Goal: Navigation & Orientation: Find specific page/section

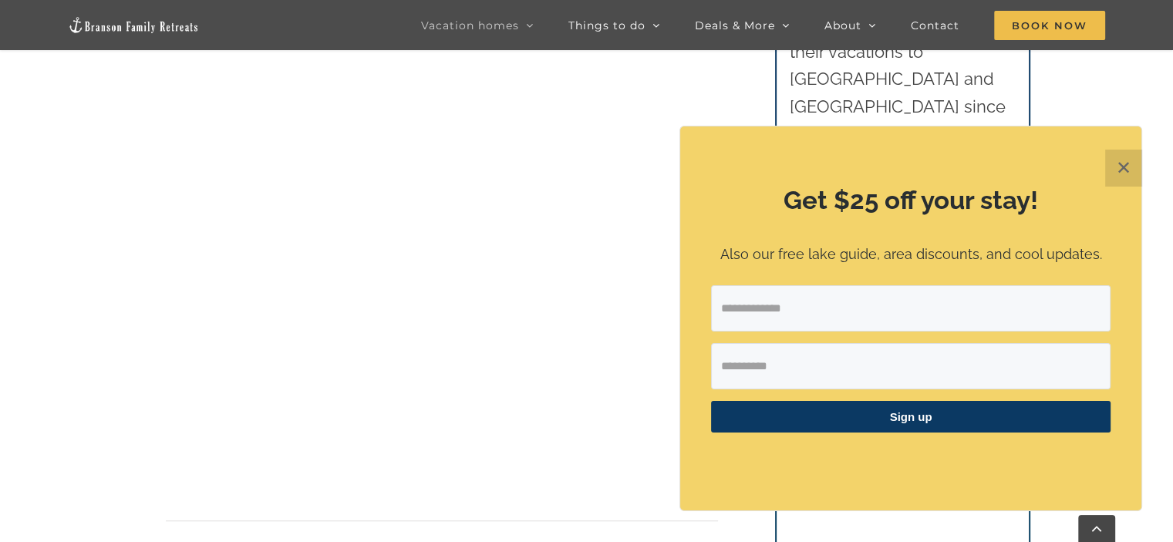
scroll to position [783, 0]
click at [1119, 169] on button "✕" at bounding box center [1123, 168] width 37 height 37
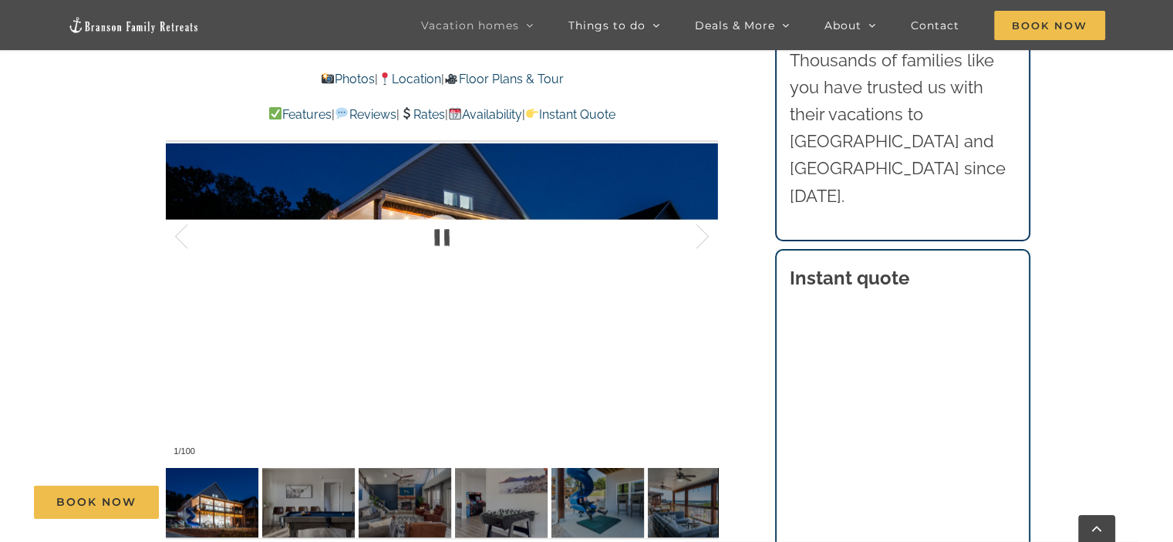
scroll to position [1183, 0]
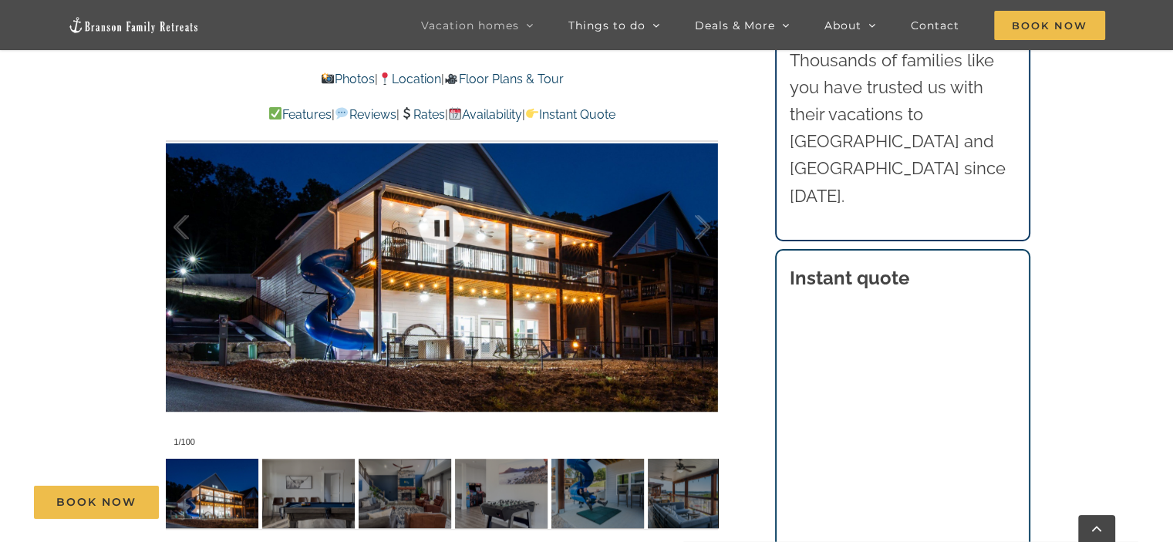
click at [480, 295] on div at bounding box center [442, 228] width 552 height 454
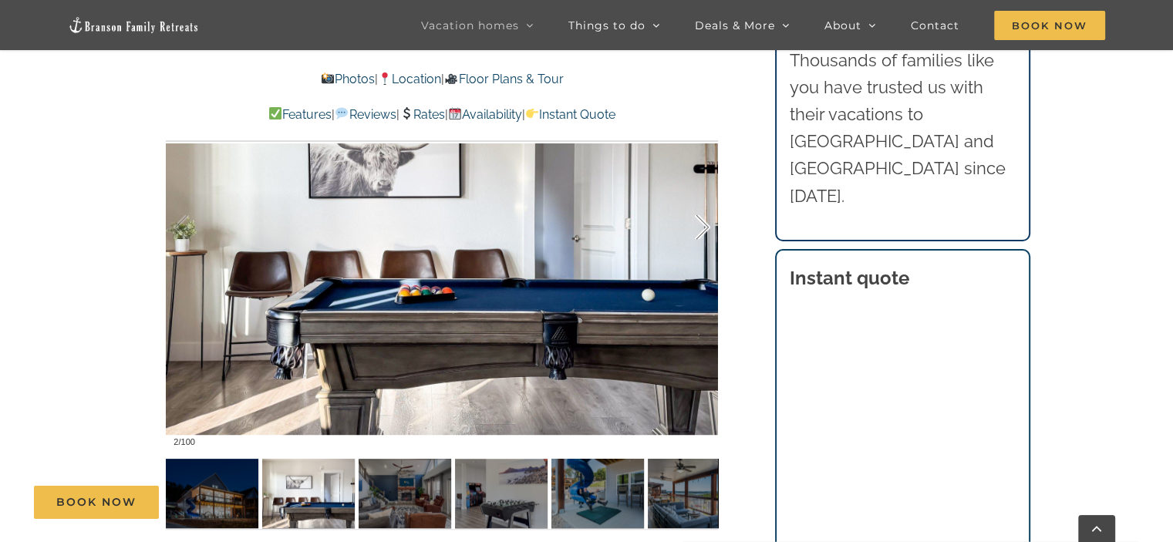
click at [703, 224] on div at bounding box center [687, 228] width 48 height 96
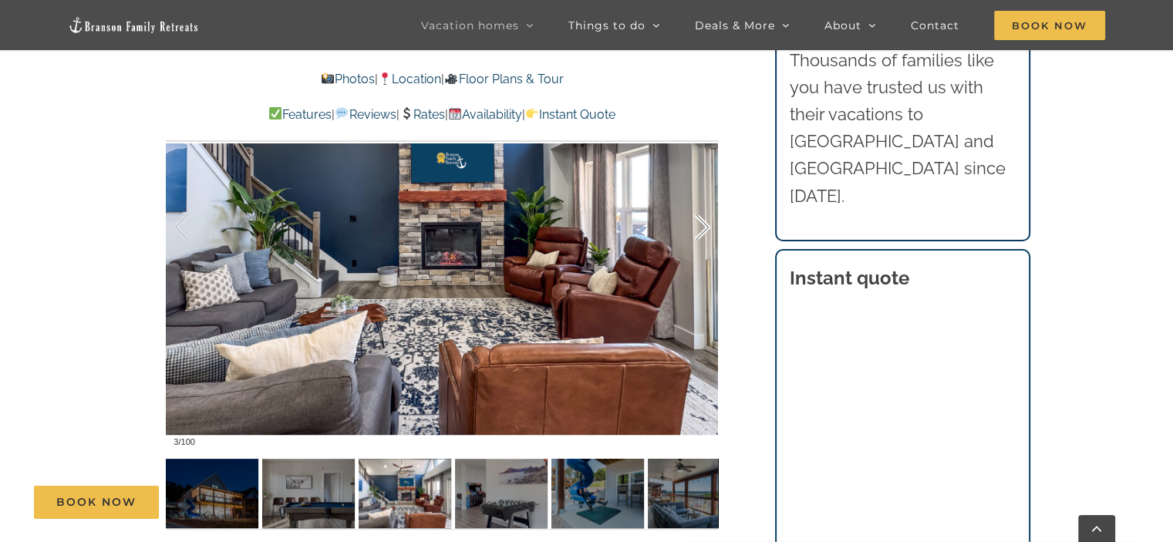
click at [703, 224] on div at bounding box center [687, 228] width 48 height 96
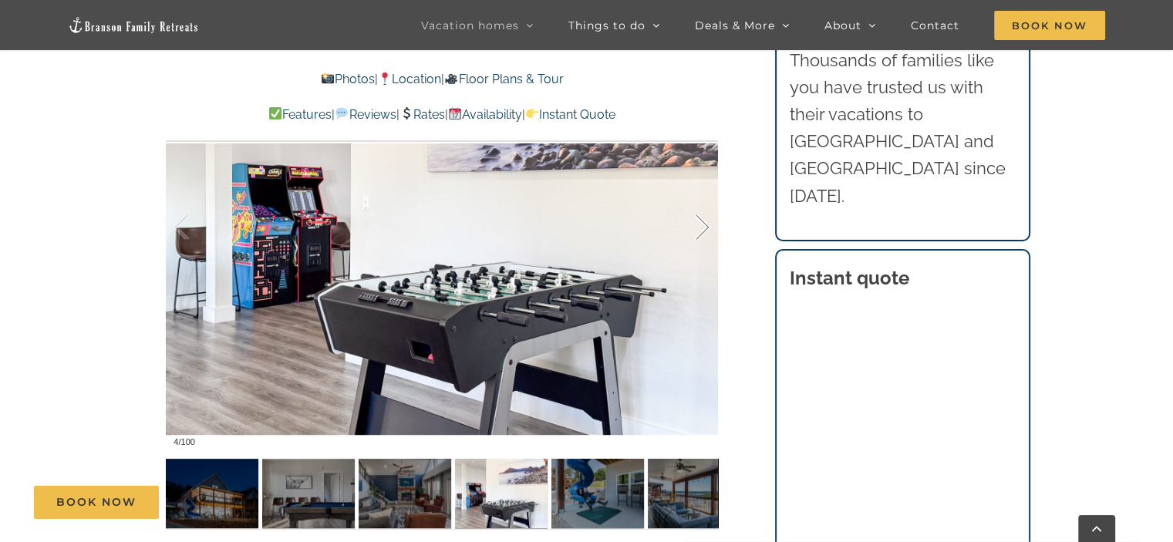
click at [703, 224] on div at bounding box center [687, 228] width 48 height 96
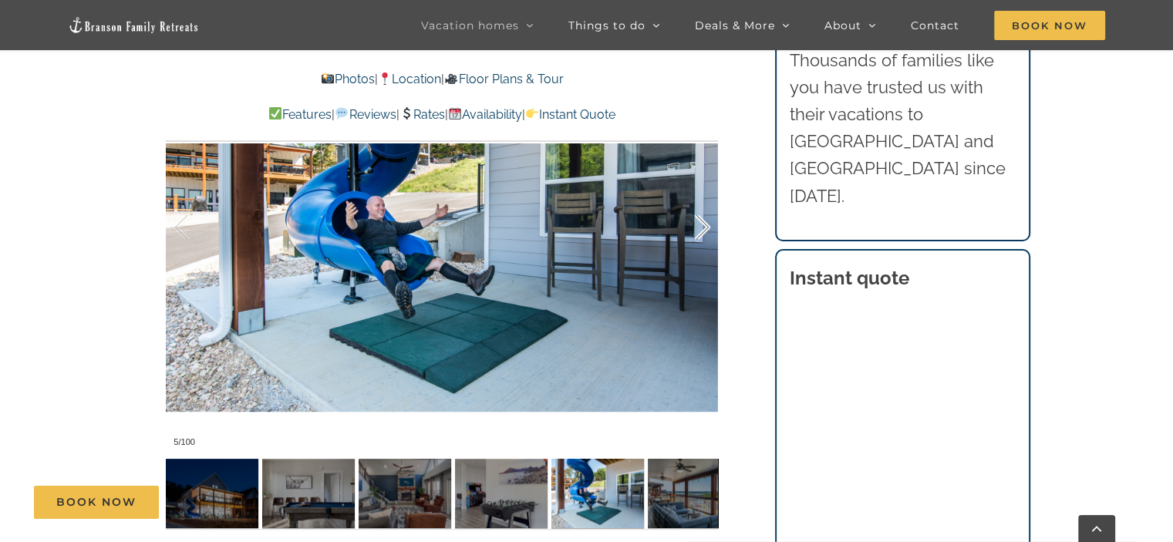
click at [703, 224] on div at bounding box center [687, 228] width 48 height 96
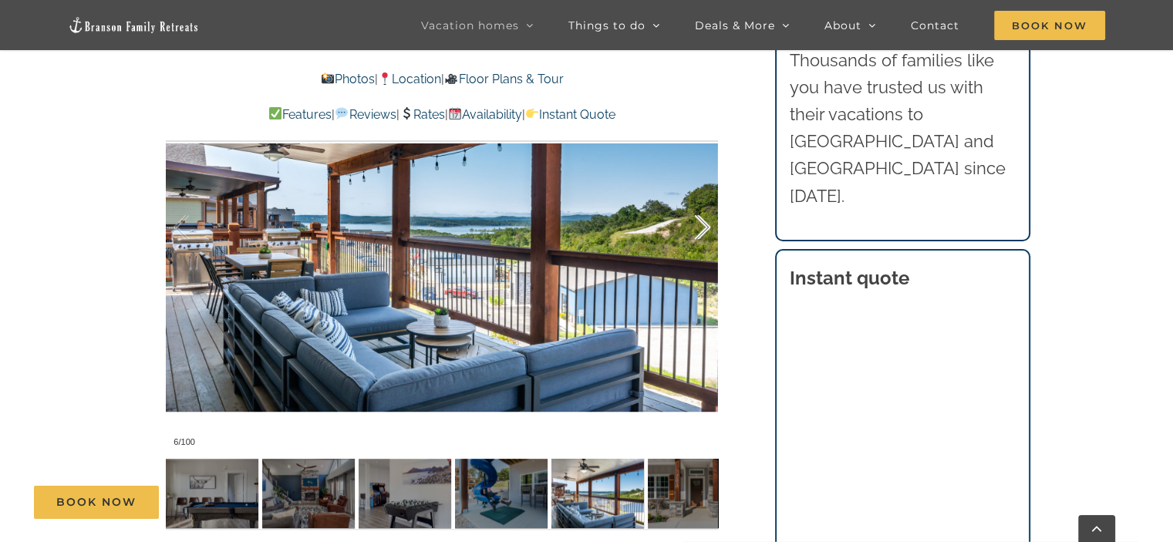
click at [703, 224] on div at bounding box center [687, 228] width 48 height 96
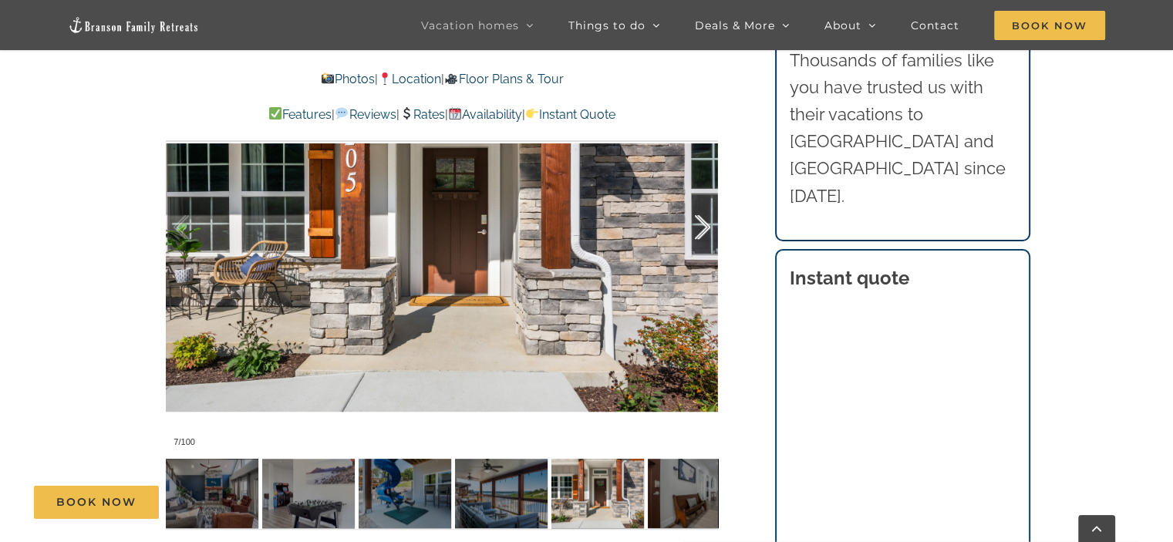
click at [703, 224] on div at bounding box center [687, 228] width 48 height 96
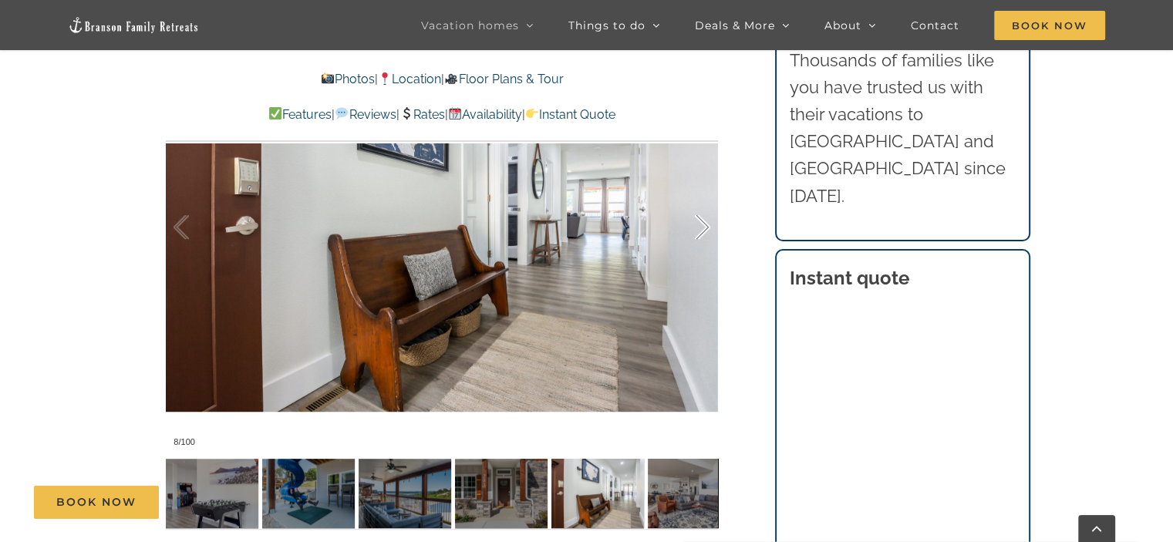
click at [703, 224] on div at bounding box center [687, 228] width 48 height 96
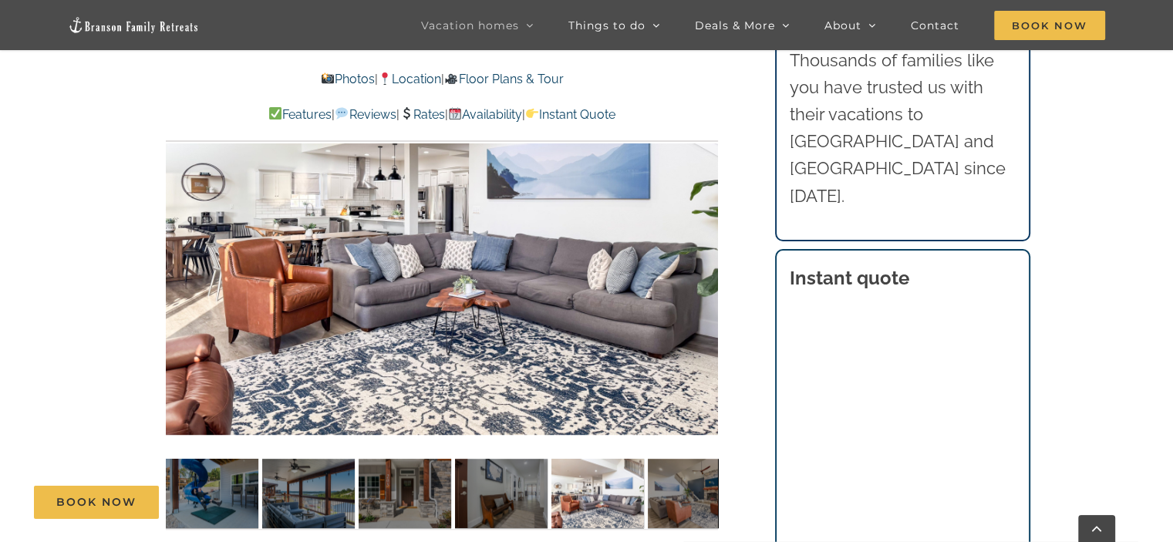
click at [709, 224] on div at bounding box center [733, 228] width 48 height 96
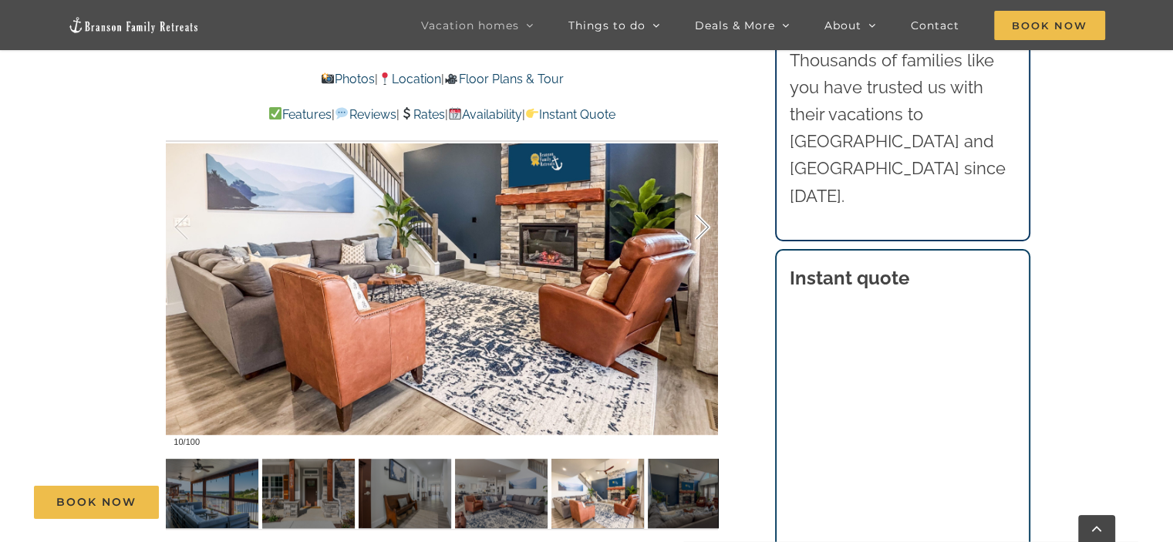
click at [703, 224] on div at bounding box center [687, 228] width 48 height 96
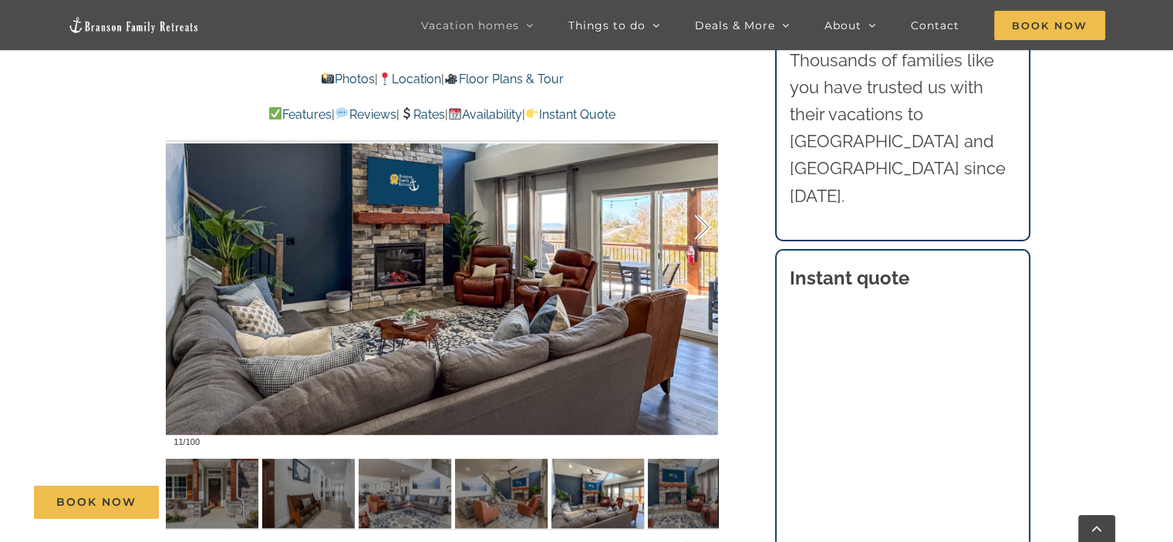
click at [703, 224] on div at bounding box center [687, 228] width 48 height 96
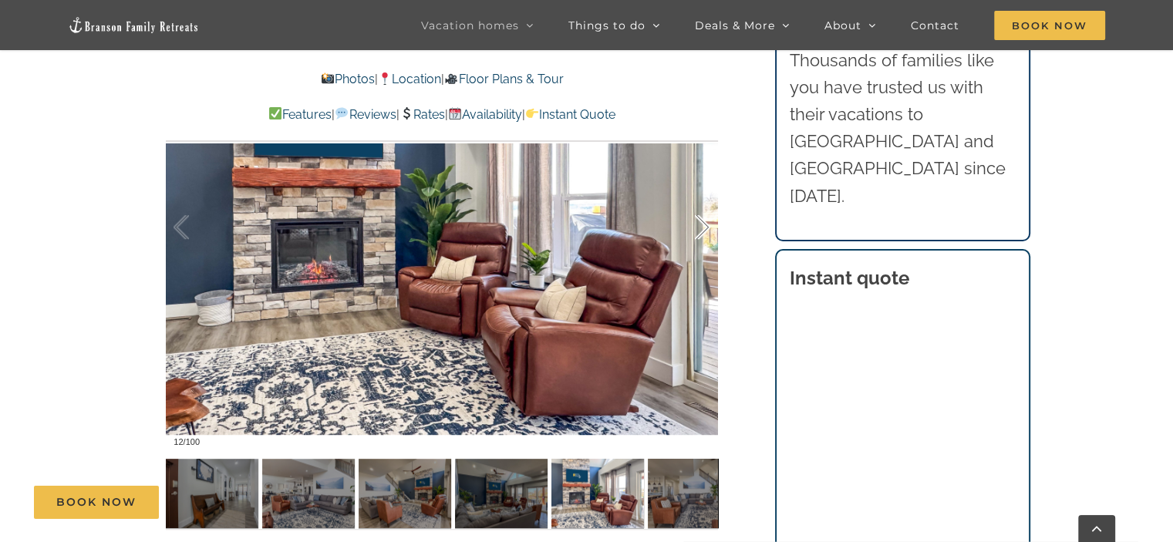
click at [703, 224] on div at bounding box center [687, 228] width 48 height 96
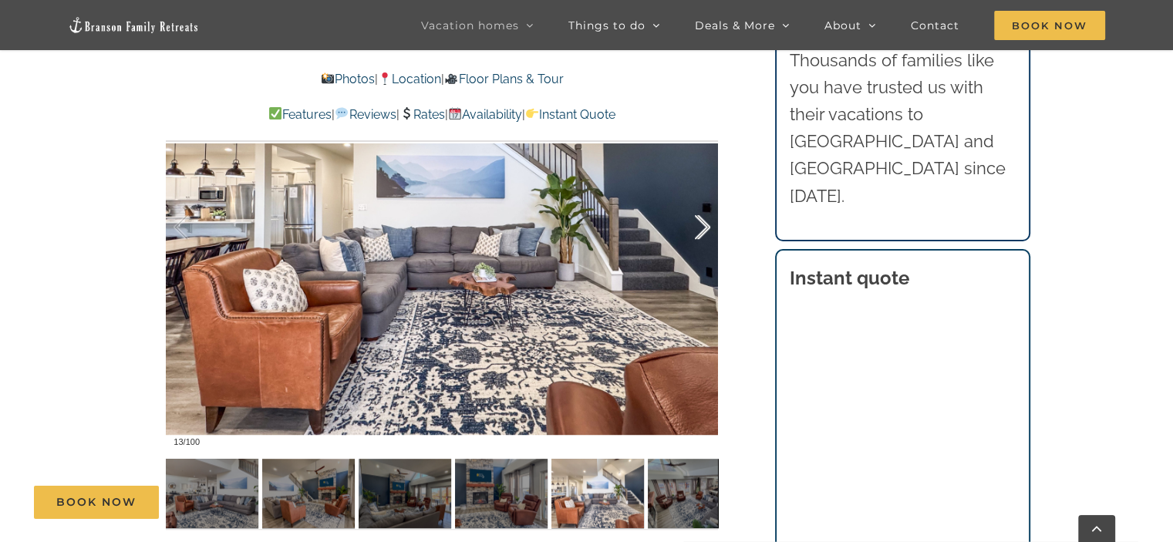
click at [703, 224] on div at bounding box center [687, 228] width 48 height 96
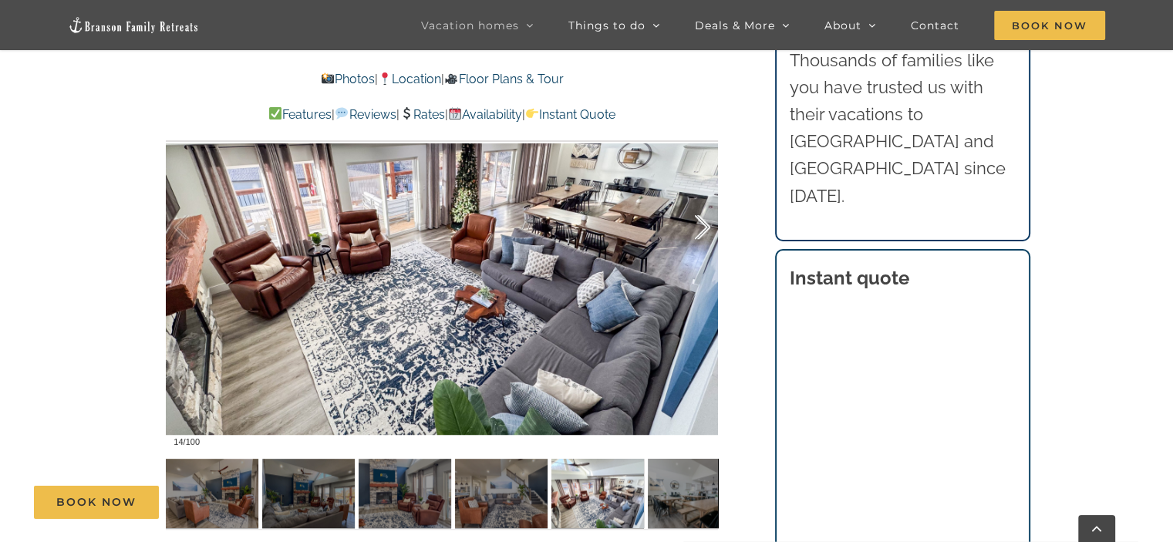
click at [703, 224] on div at bounding box center [687, 228] width 48 height 96
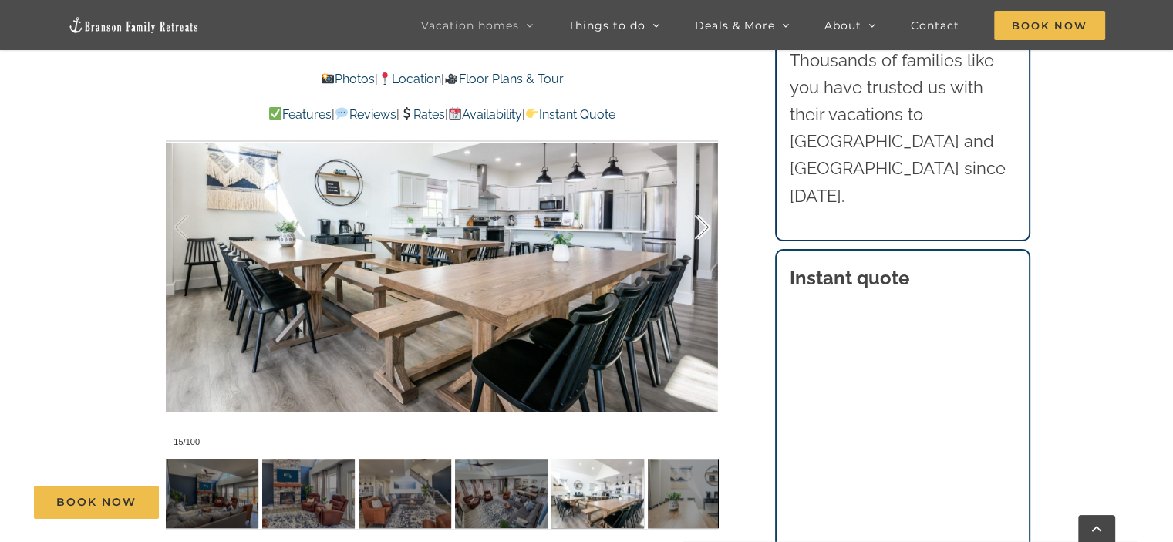
click at [703, 224] on div at bounding box center [687, 228] width 48 height 96
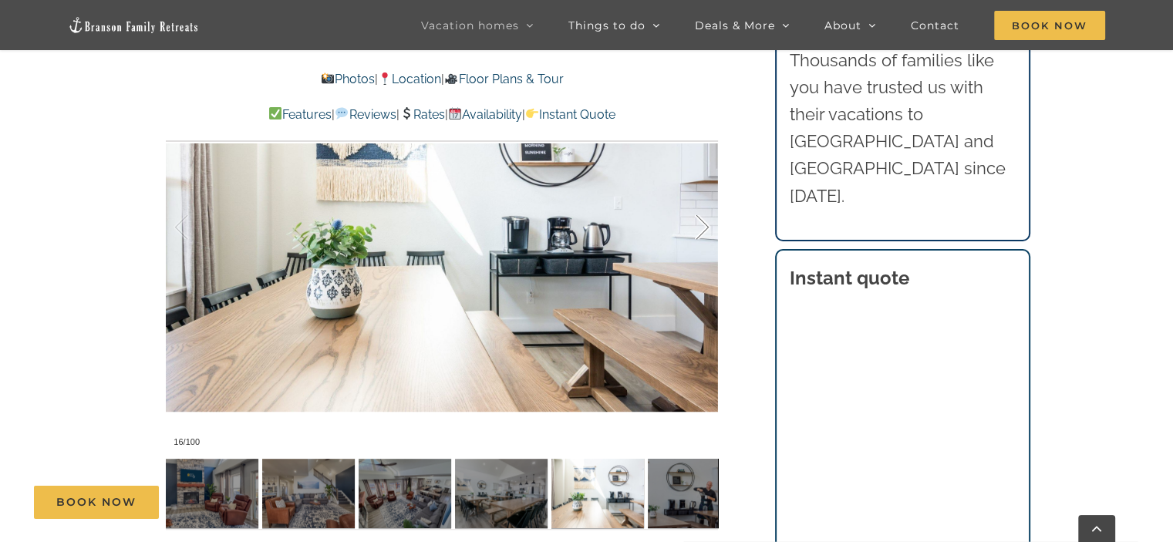
click at [703, 224] on div at bounding box center [687, 228] width 48 height 96
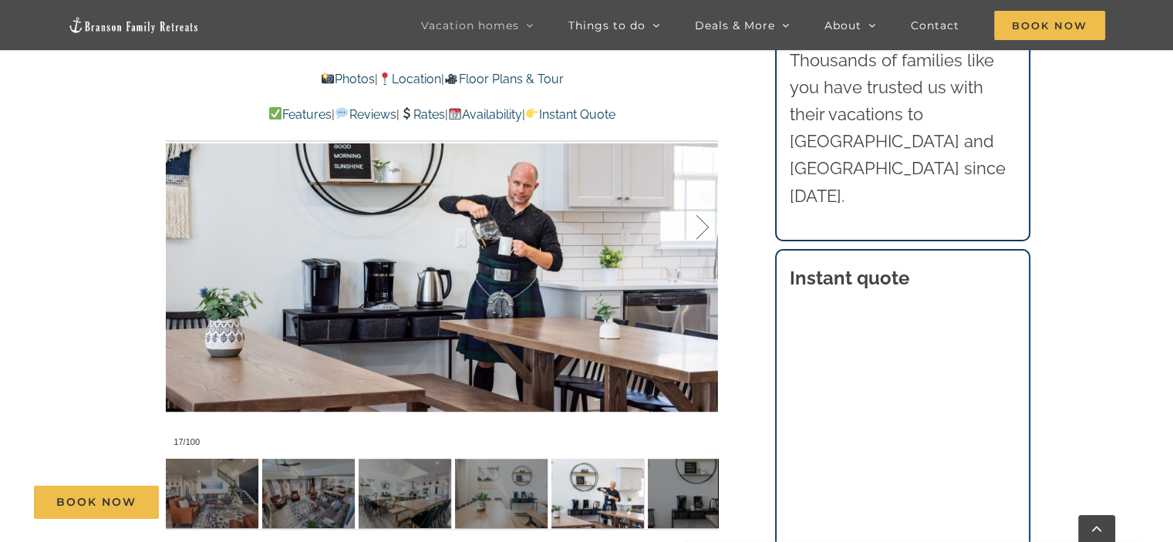
click at [703, 224] on div at bounding box center [687, 228] width 48 height 96
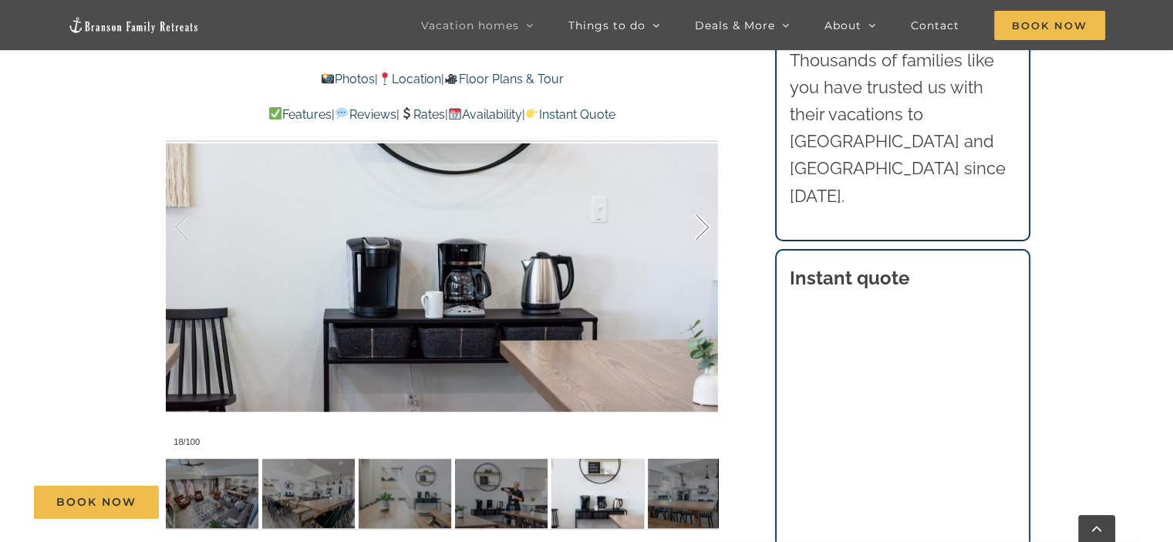
click at [703, 224] on div at bounding box center [687, 228] width 48 height 96
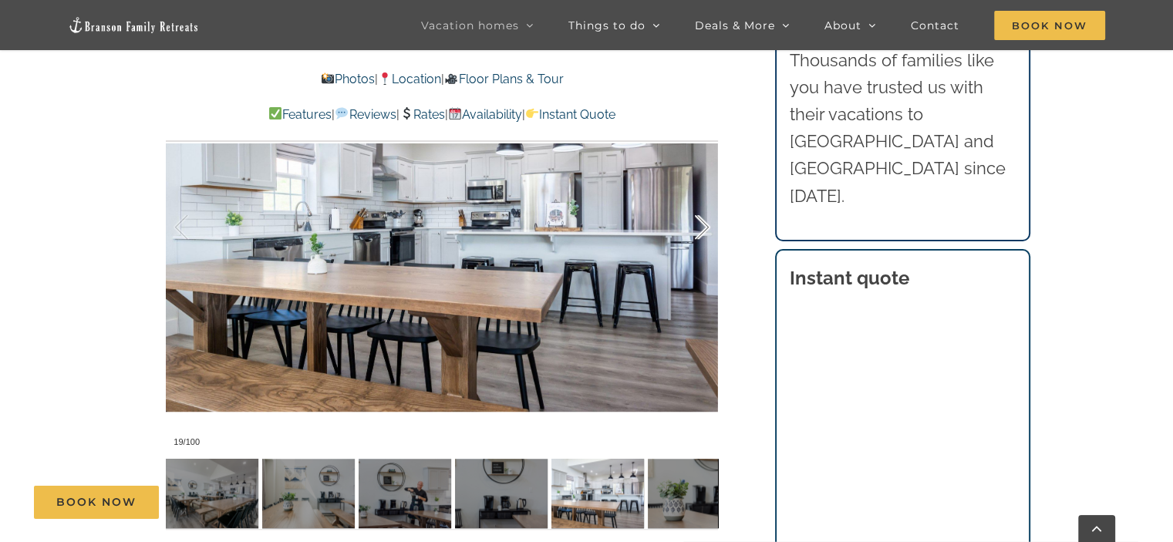
click at [703, 224] on div at bounding box center [687, 228] width 48 height 96
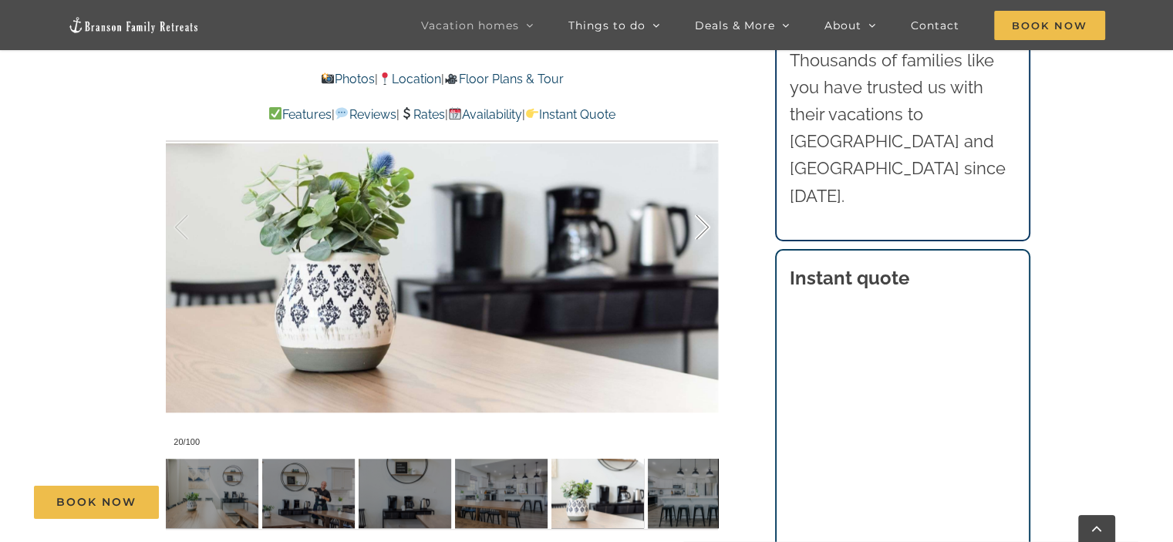
click at [703, 224] on div at bounding box center [687, 228] width 48 height 96
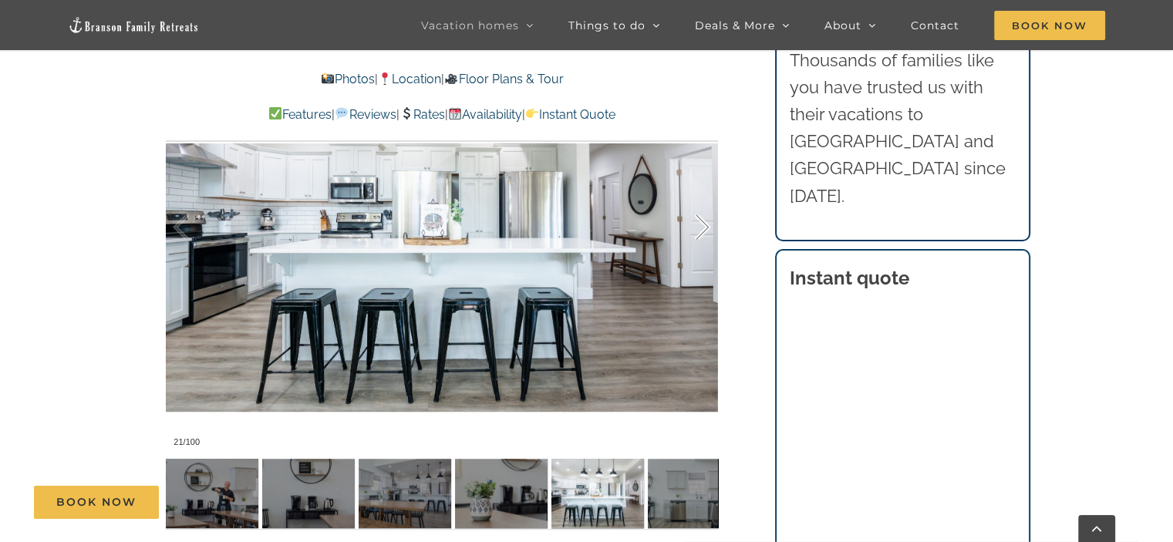
click at [703, 224] on div at bounding box center [687, 228] width 48 height 96
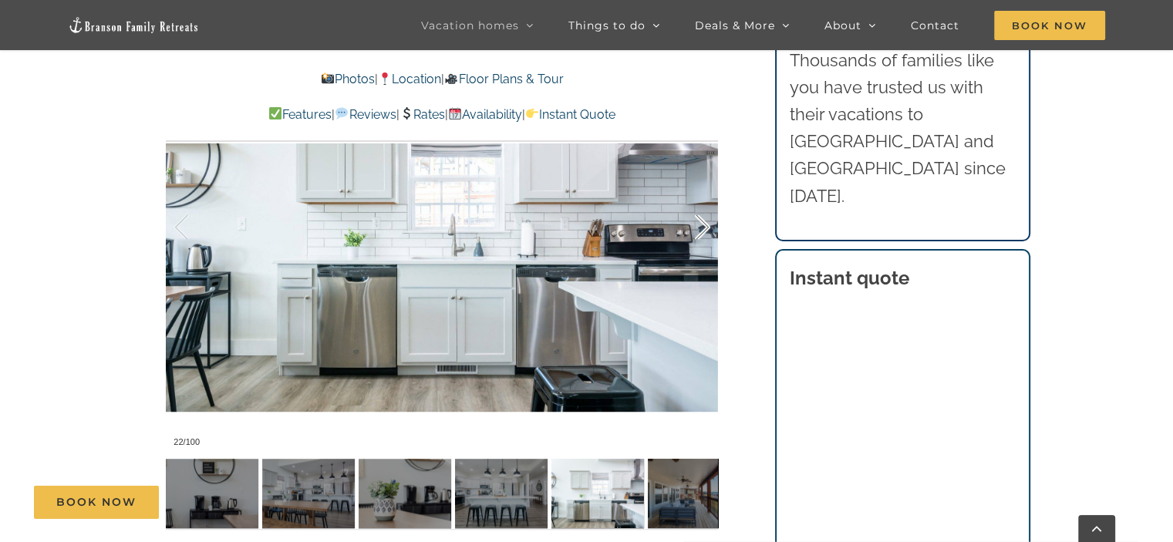
click at [703, 224] on div at bounding box center [687, 228] width 48 height 96
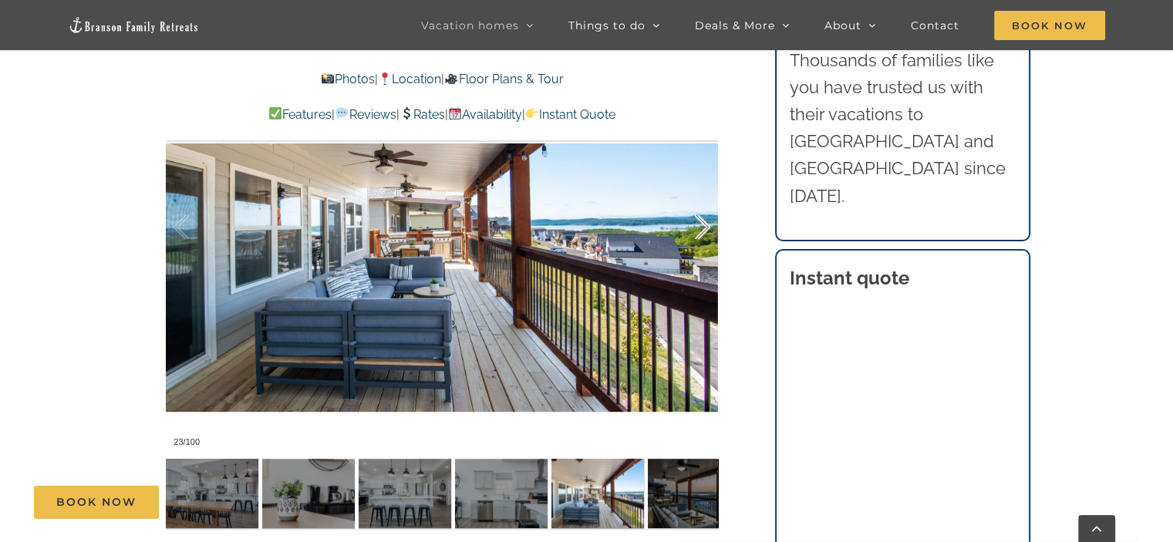
click at [703, 224] on div at bounding box center [687, 228] width 48 height 96
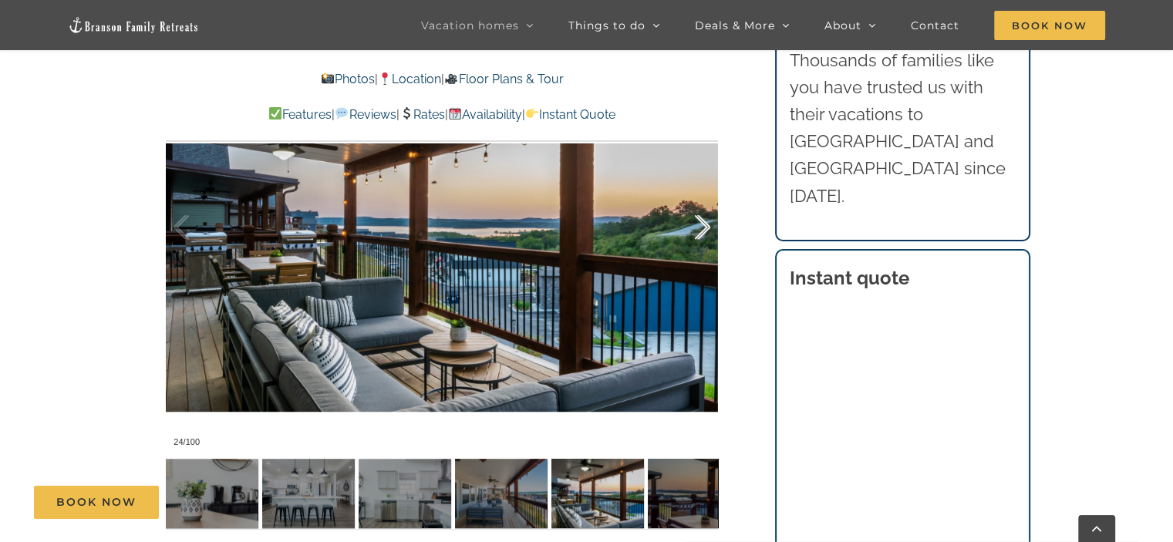
click at [703, 224] on div at bounding box center [687, 228] width 48 height 96
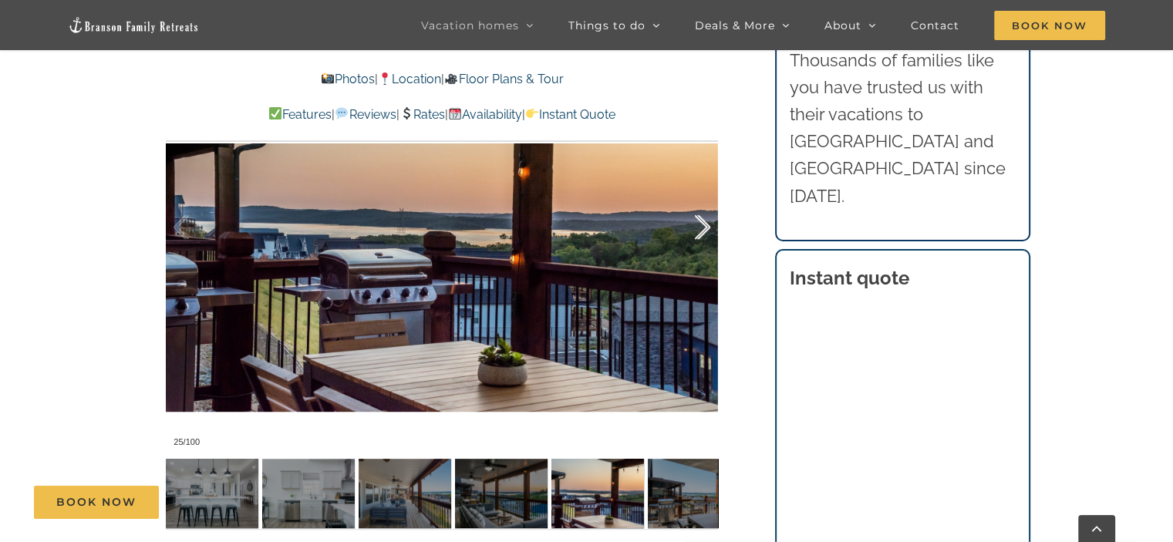
click at [703, 224] on div at bounding box center [687, 228] width 48 height 96
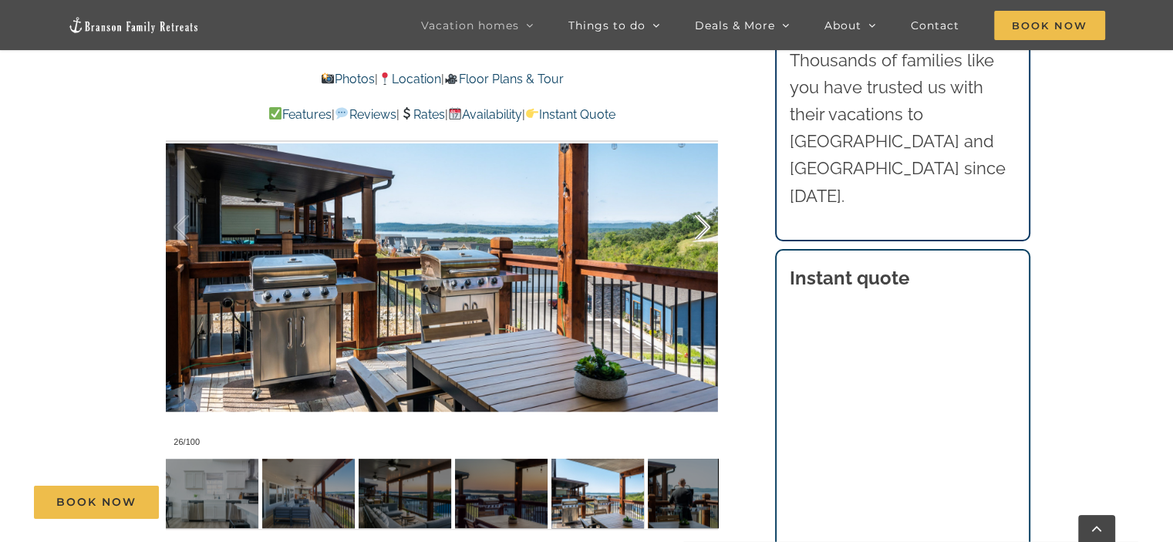
click at [703, 224] on div at bounding box center [687, 228] width 48 height 96
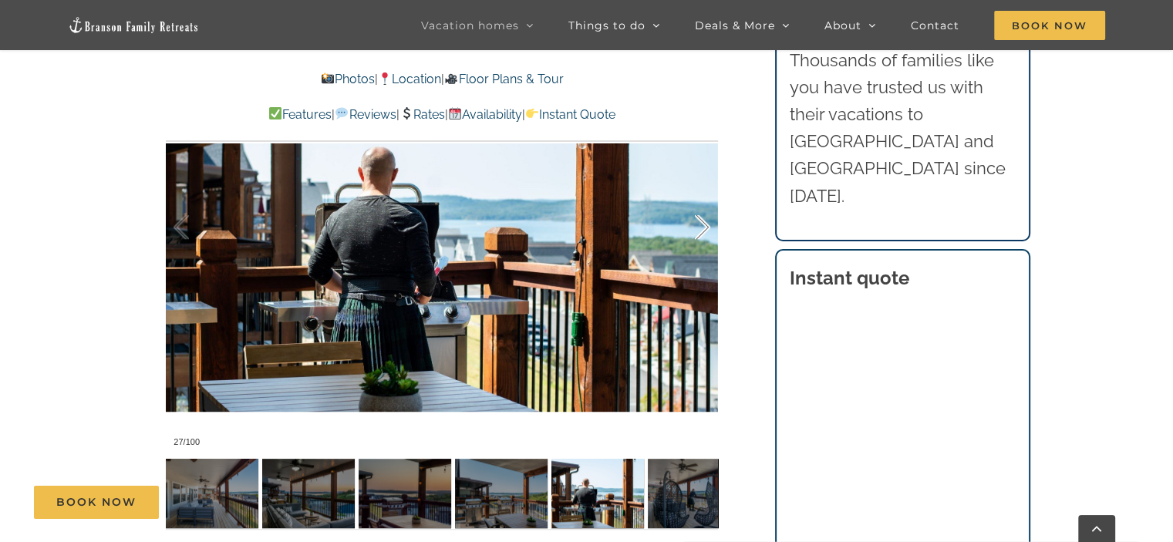
click at [703, 224] on div at bounding box center [687, 228] width 48 height 96
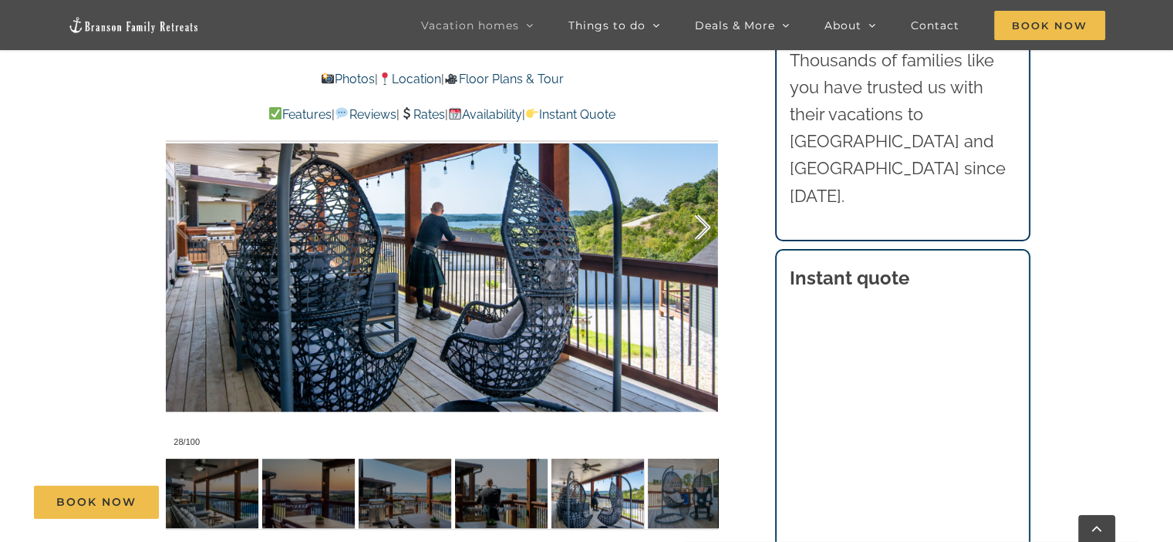
click at [703, 224] on div at bounding box center [687, 228] width 48 height 96
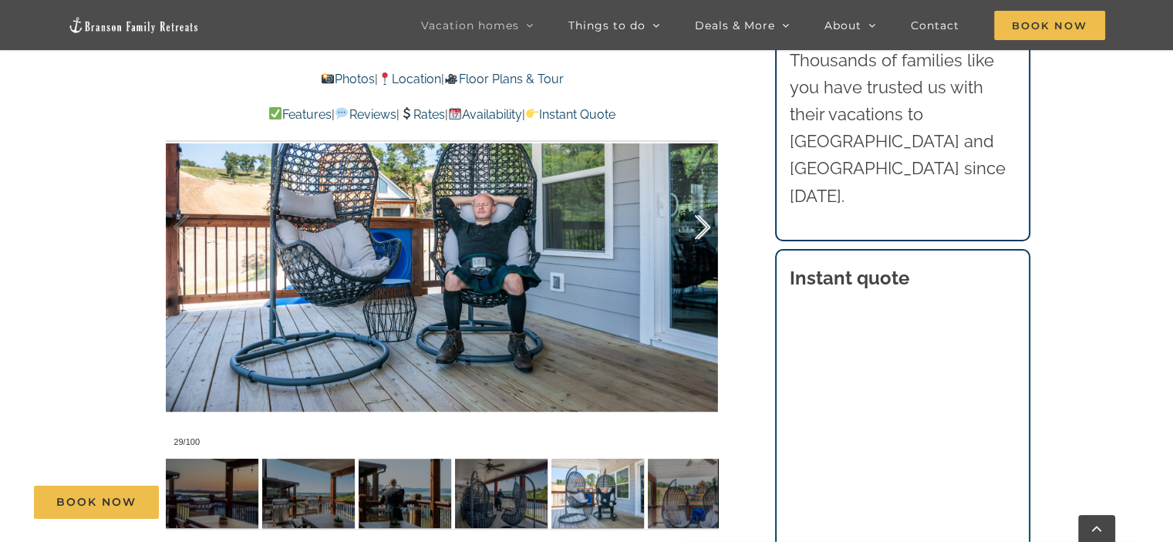
click at [703, 224] on div at bounding box center [687, 228] width 48 height 96
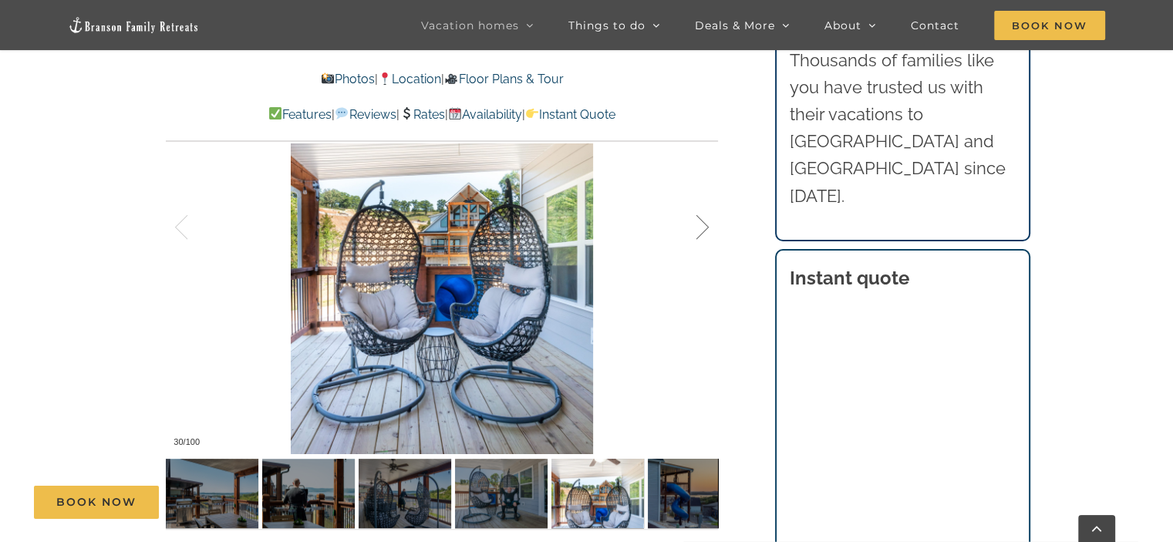
click at [703, 224] on div at bounding box center [687, 228] width 48 height 96
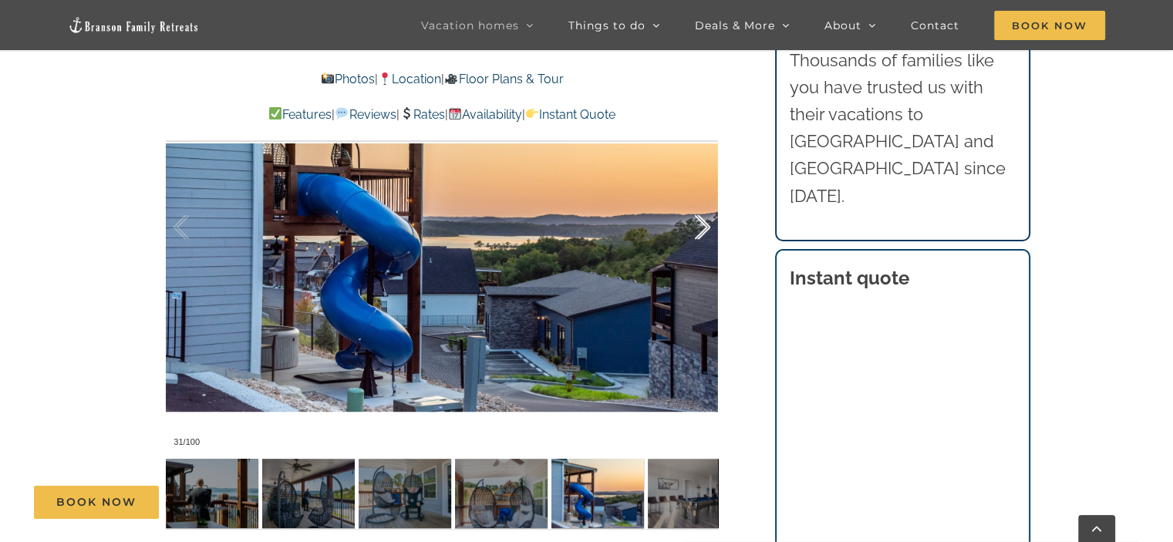
click at [703, 224] on div at bounding box center [687, 228] width 48 height 96
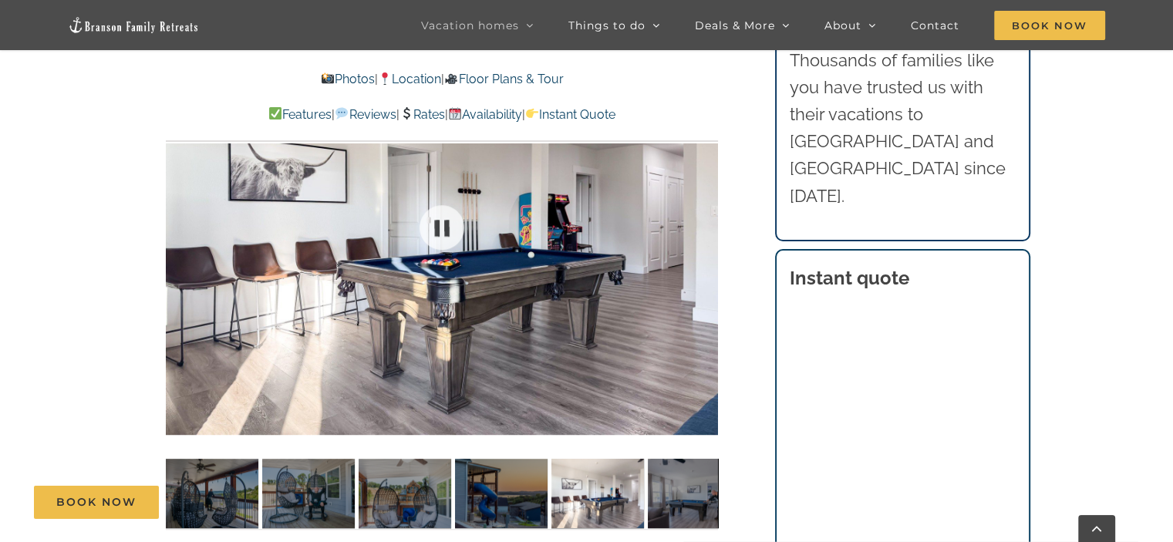
click at [703, 224] on div at bounding box center [442, 228] width 552 height 454
click at [703, 224] on div at bounding box center [687, 228] width 48 height 96
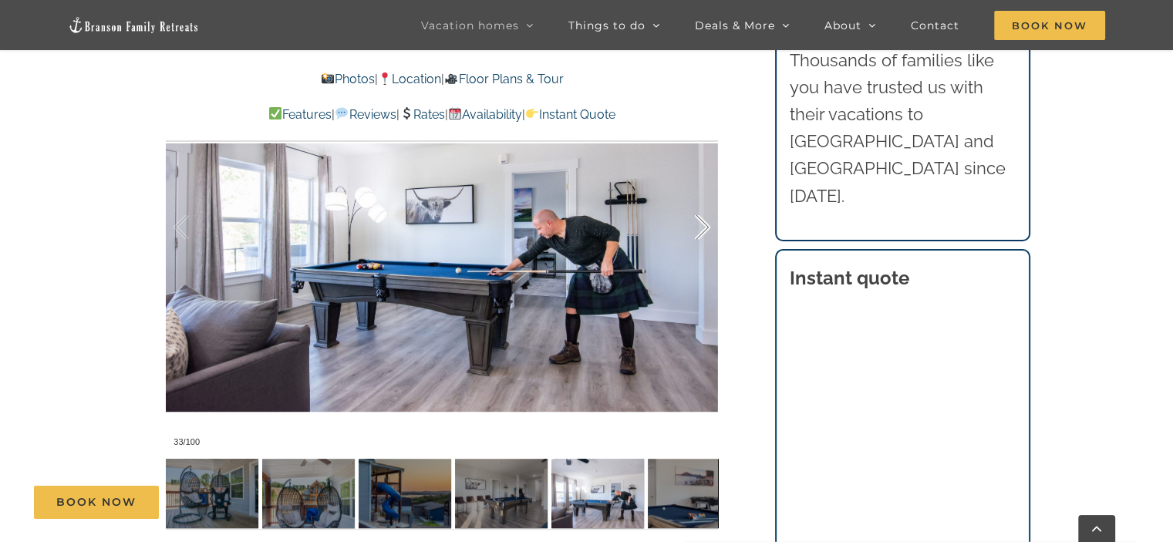
click at [703, 224] on div at bounding box center [687, 228] width 48 height 96
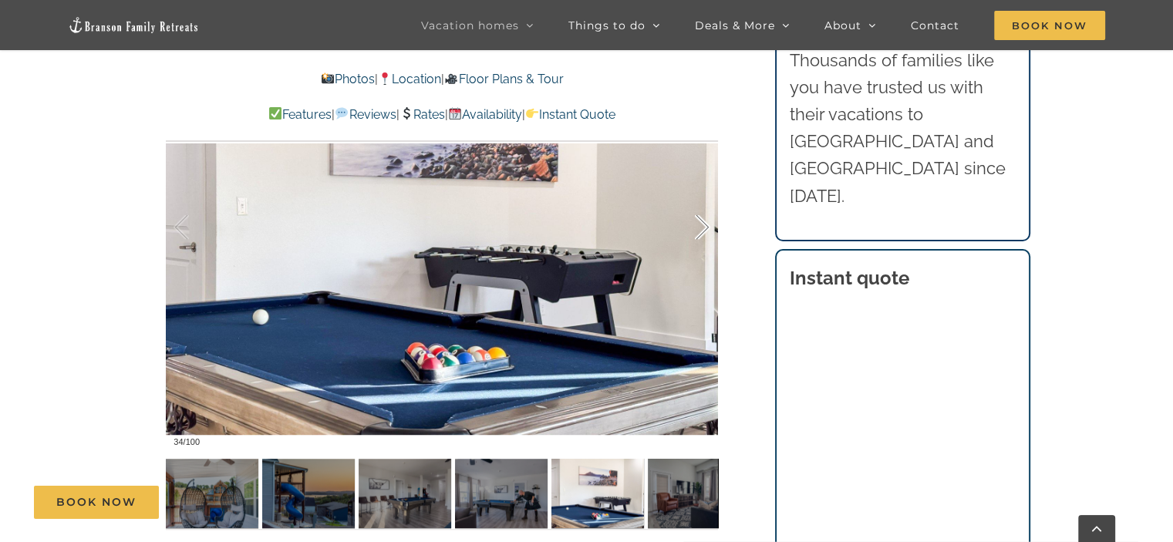
click at [703, 224] on div at bounding box center [687, 228] width 48 height 96
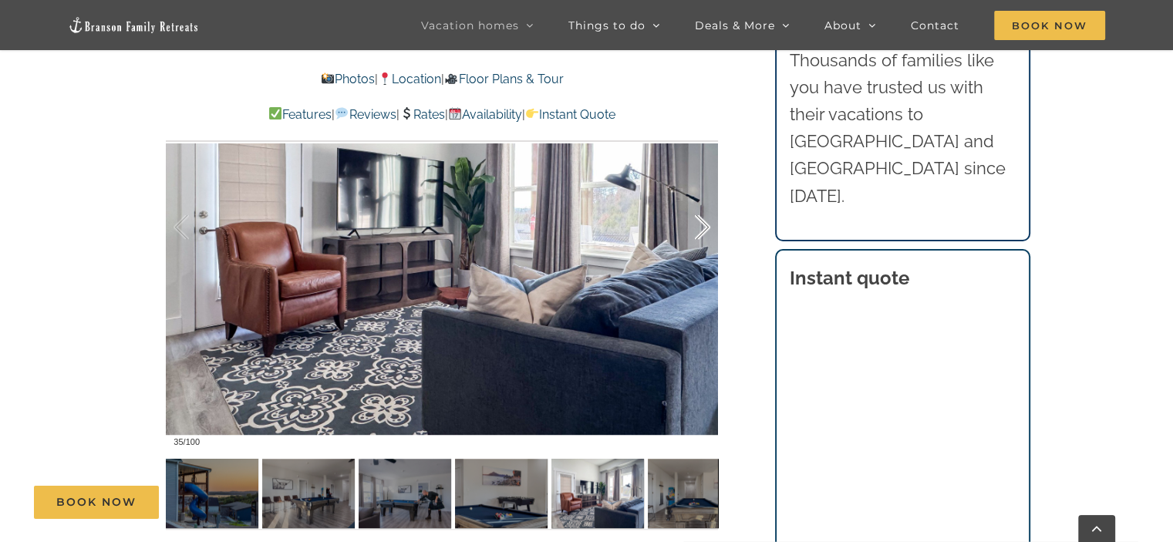
click at [703, 224] on div at bounding box center [687, 228] width 48 height 96
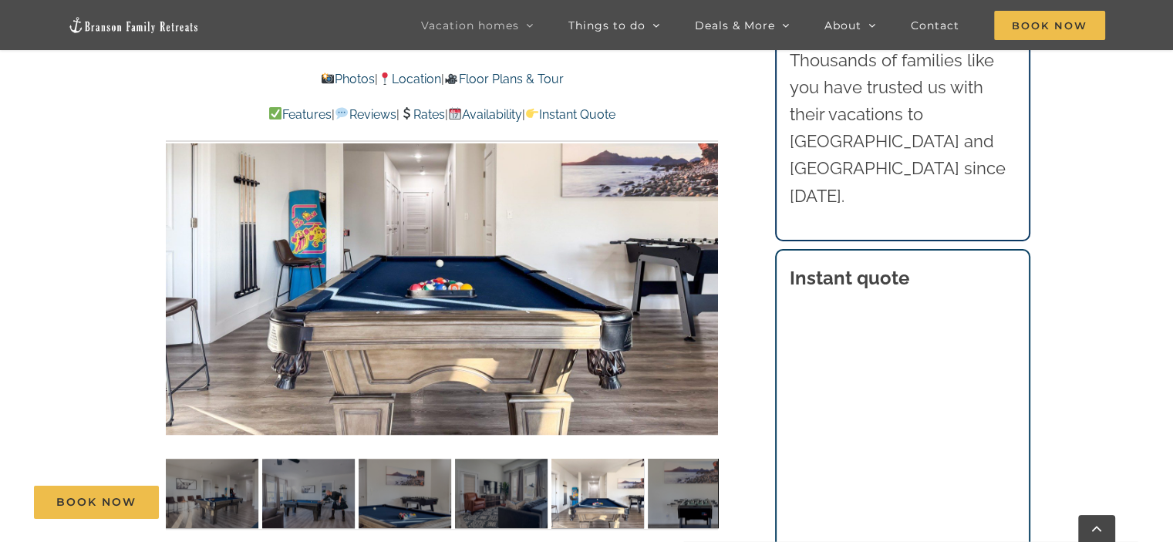
click at [703, 224] on div "36 / 100" at bounding box center [442, 228] width 552 height 454
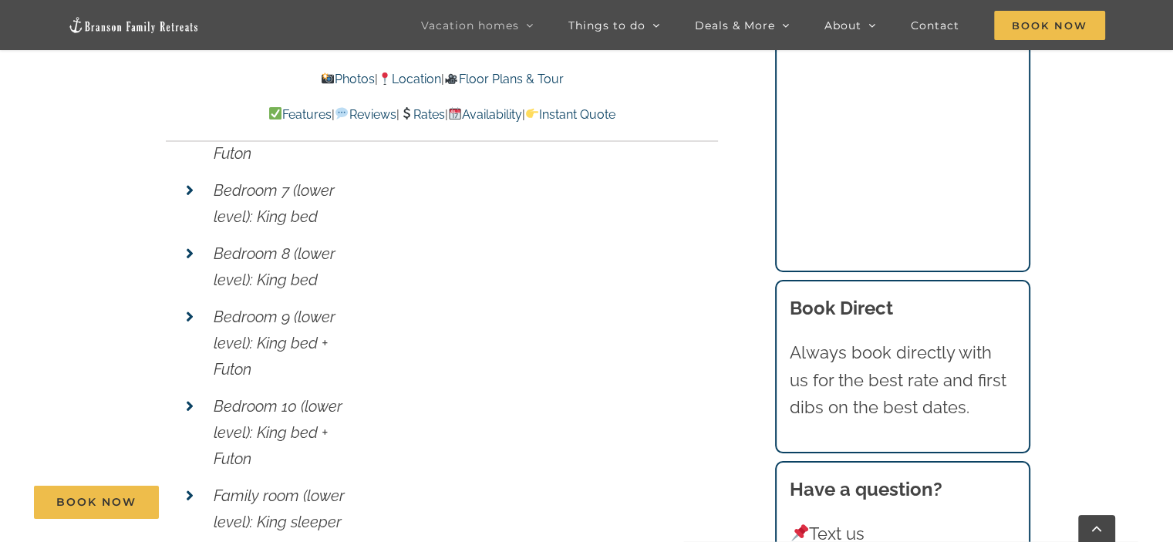
scroll to position [6570, 0]
click at [558, 431] on div "Features Sleeps (32) (10) Bedrooms Bedroom 1 (main level, accessible): King bed…" at bounding box center [442, 454] width 552 height 2137
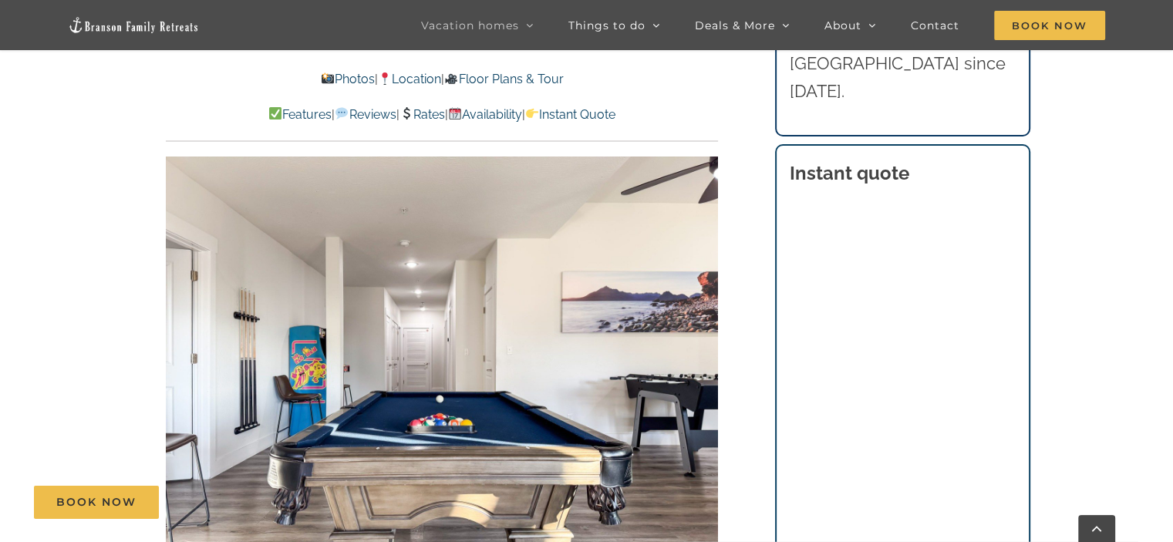
scroll to position [1052, 0]
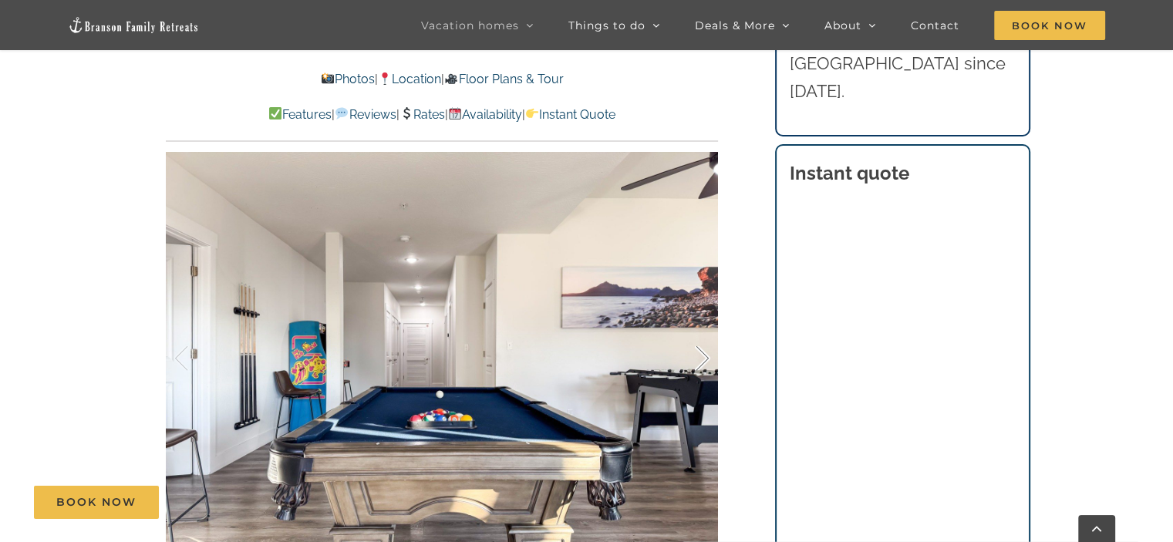
click at [703, 354] on div at bounding box center [687, 359] width 48 height 96
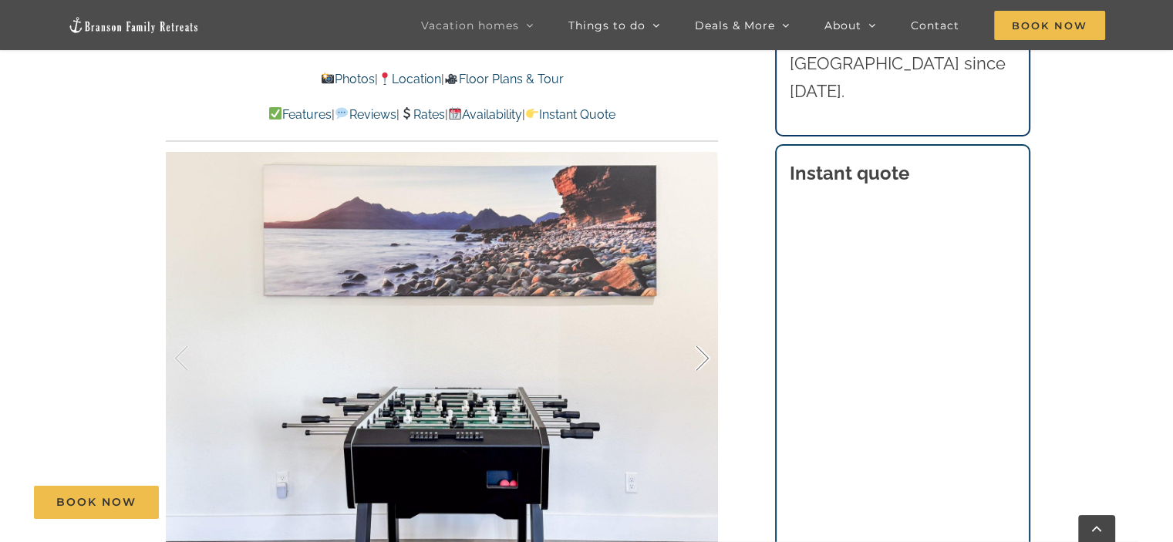
click at [703, 354] on div at bounding box center [687, 359] width 48 height 96
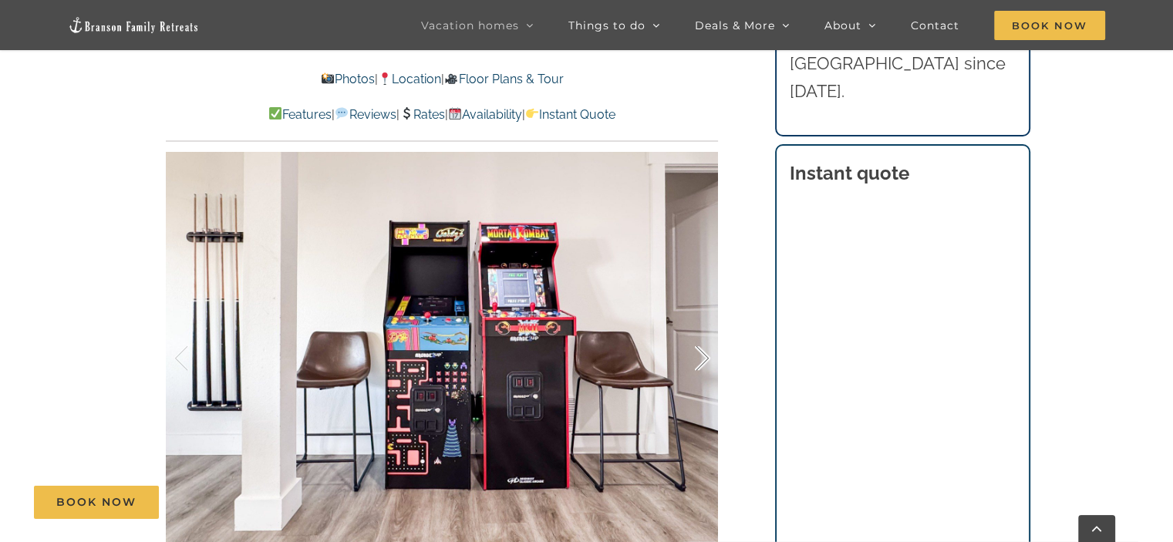
click at [703, 354] on div at bounding box center [687, 359] width 48 height 96
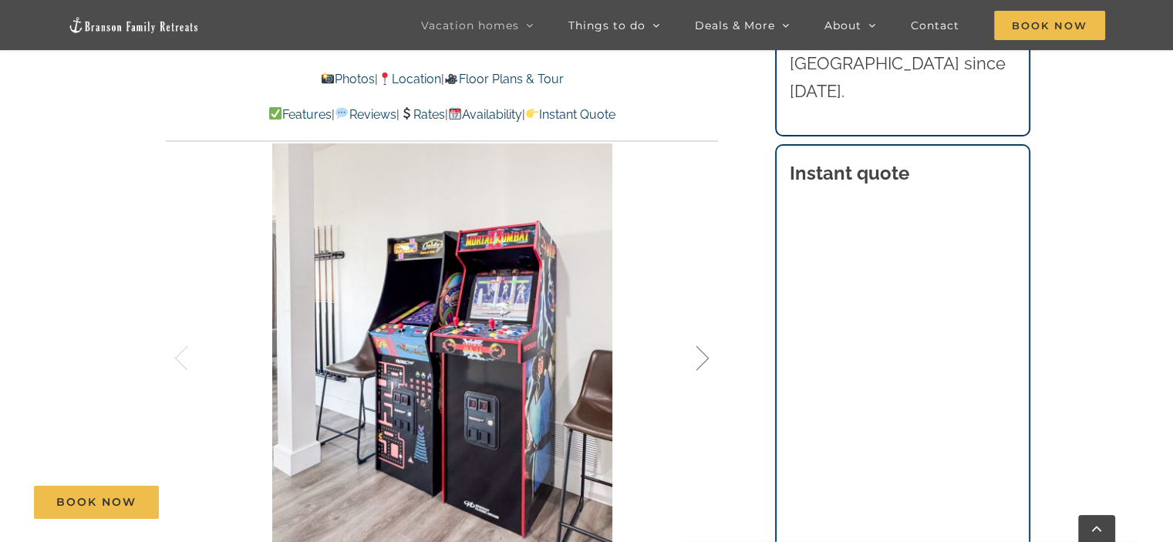
click at [703, 354] on div at bounding box center [687, 359] width 48 height 96
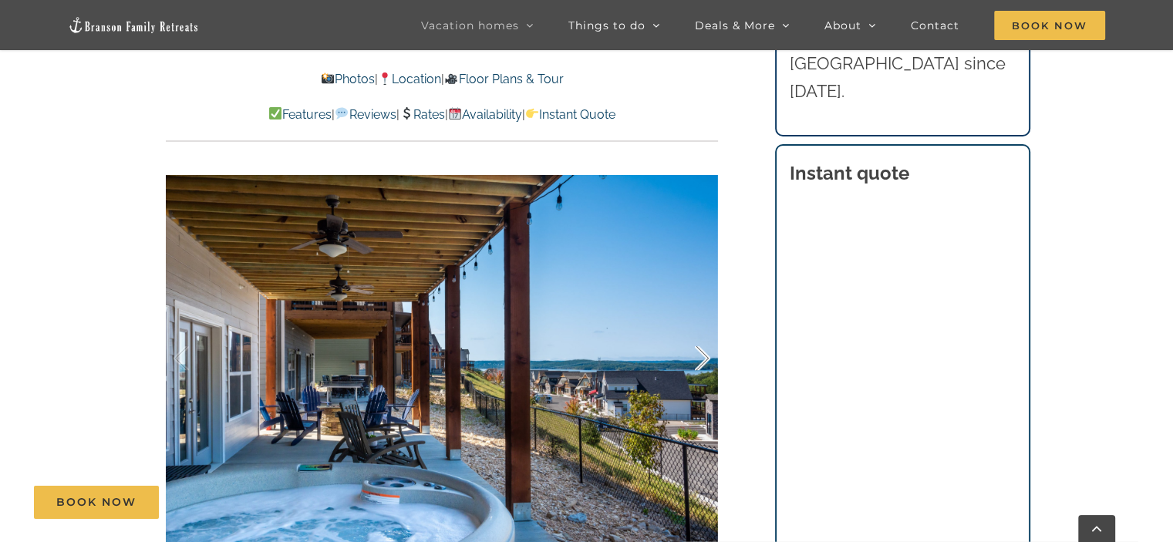
click at [703, 354] on div at bounding box center [687, 359] width 48 height 96
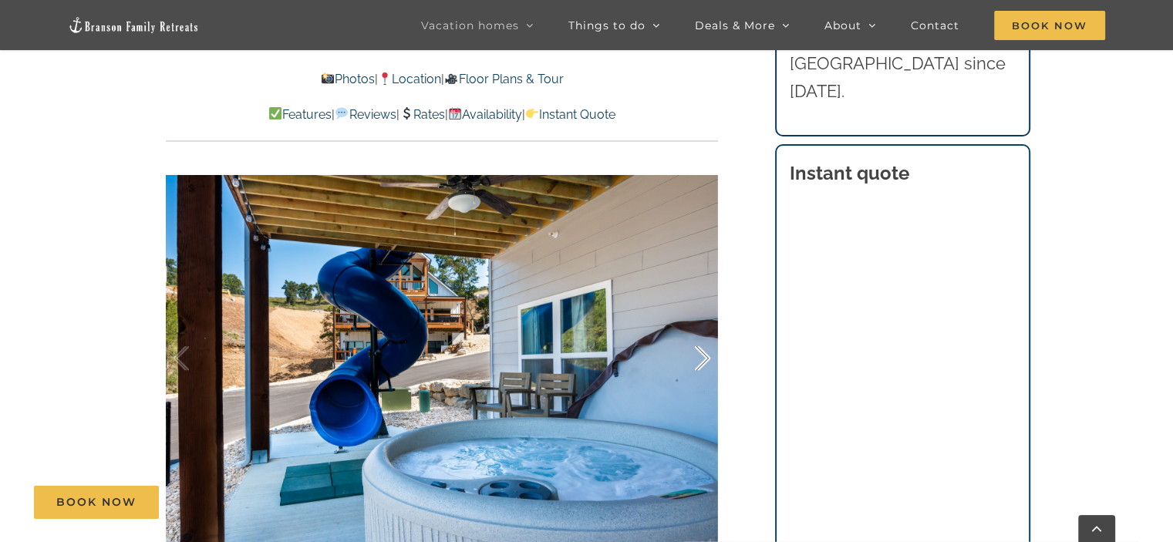
click at [703, 354] on div at bounding box center [687, 359] width 48 height 96
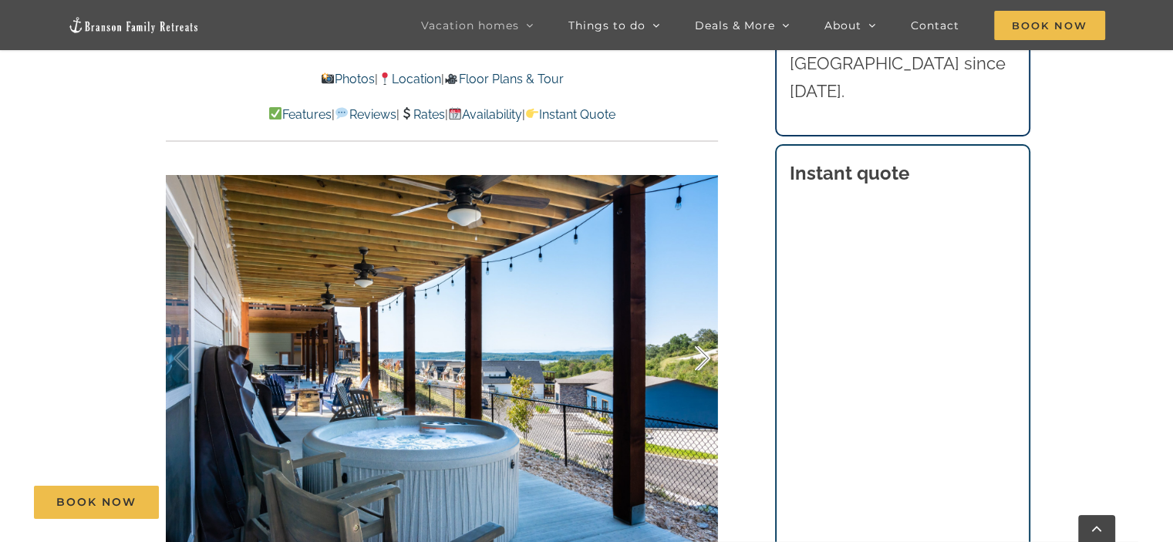
click at [703, 354] on div at bounding box center [687, 359] width 48 height 96
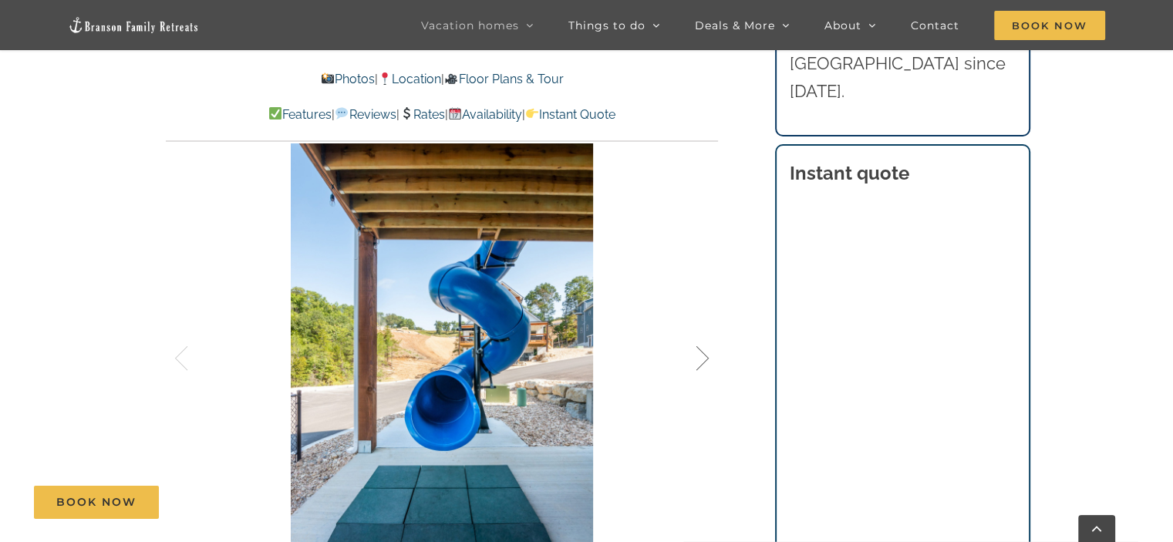
click at [703, 354] on div at bounding box center [687, 359] width 48 height 96
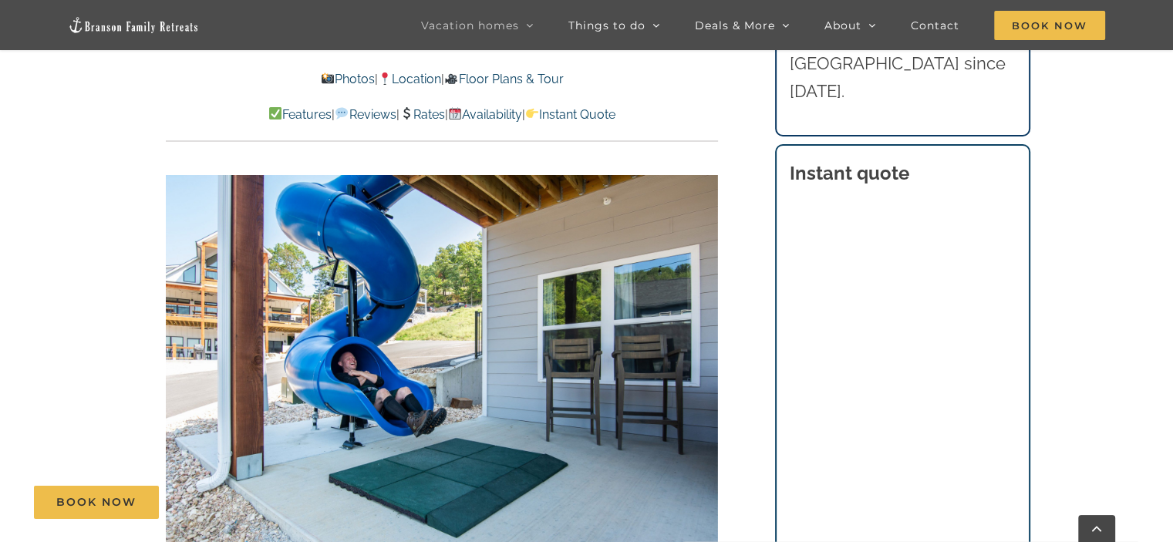
click at [703, 354] on div "44 / 100" at bounding box center [442, 359] width 552 height 454
click at [703, 354] on div at bounding box center [687, 359] width 48 height 96
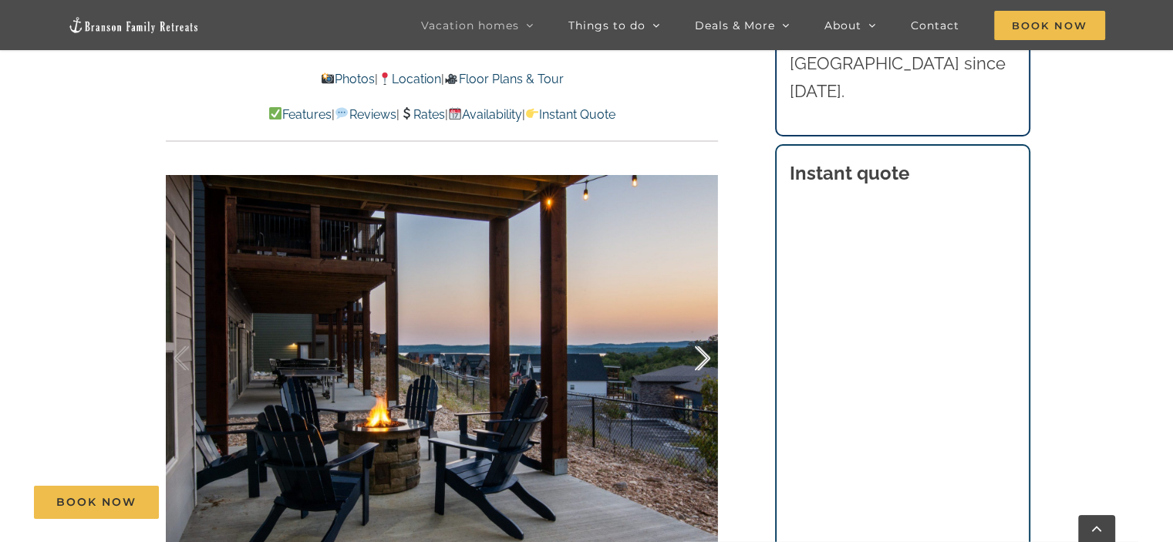
click at [703, 354] on div at bounding box center [687, 359] width 48 height 96
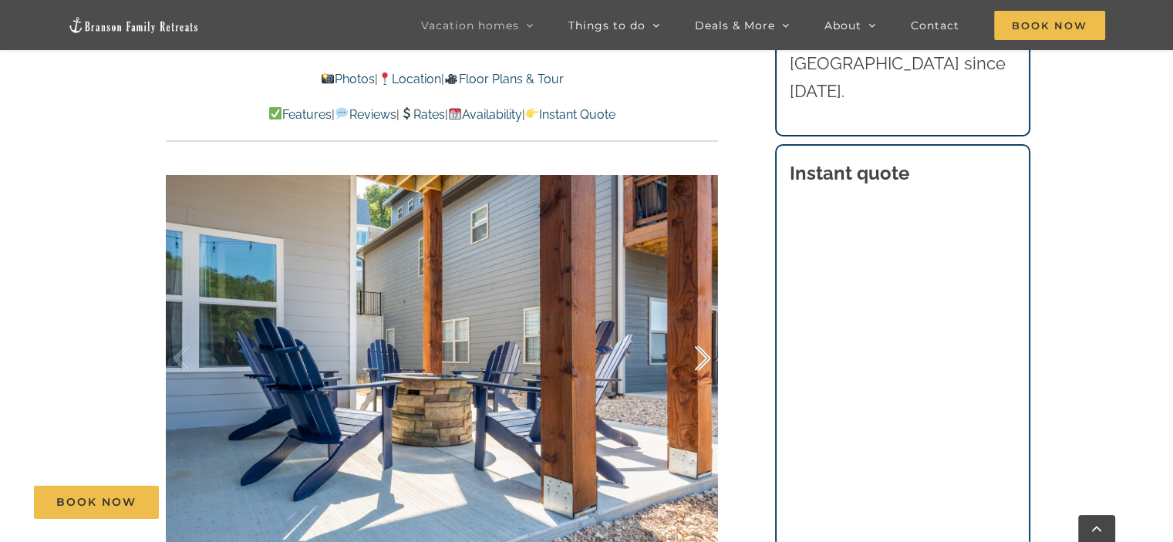
click at [703, 354] on div at bounding box center [687, 359] width 48 height 96
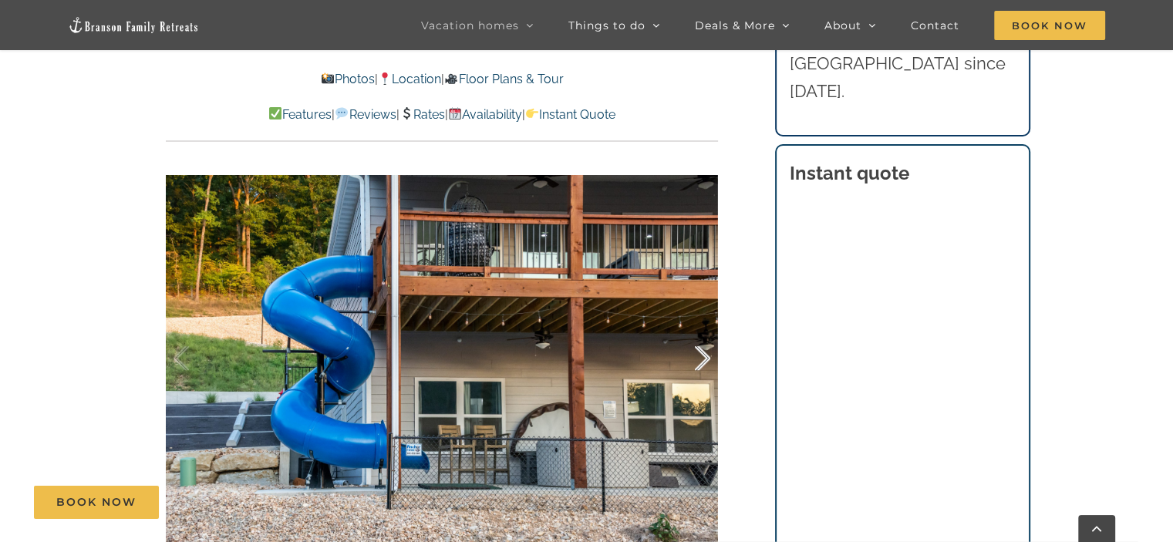
click at [703, 354] on div at bounding box center [687, 359] width 48 height 96
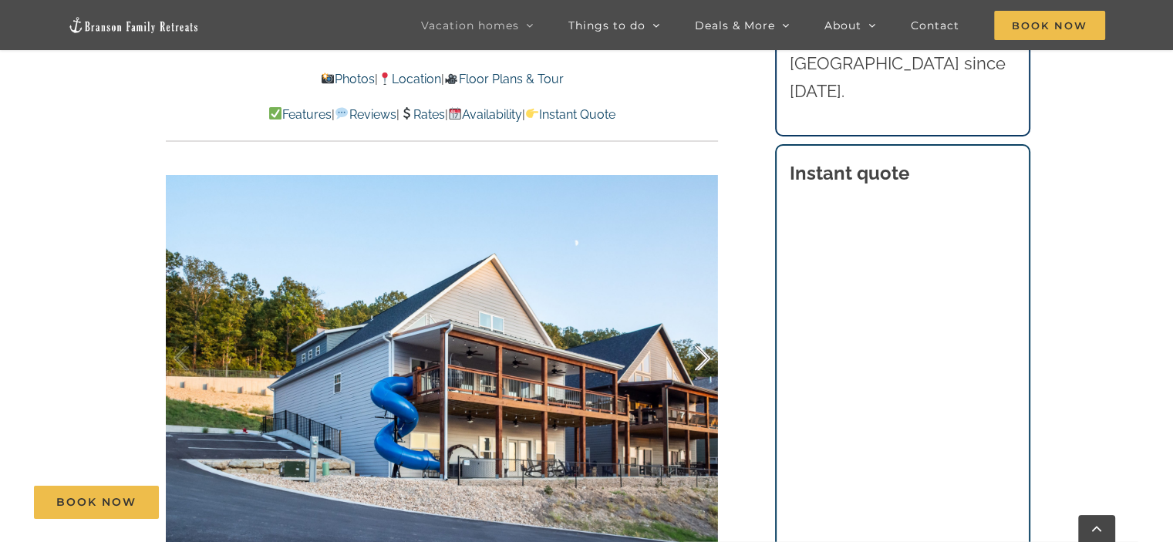
click at [703, 357] on div at bounding box center [687, 359] width 48 height 96
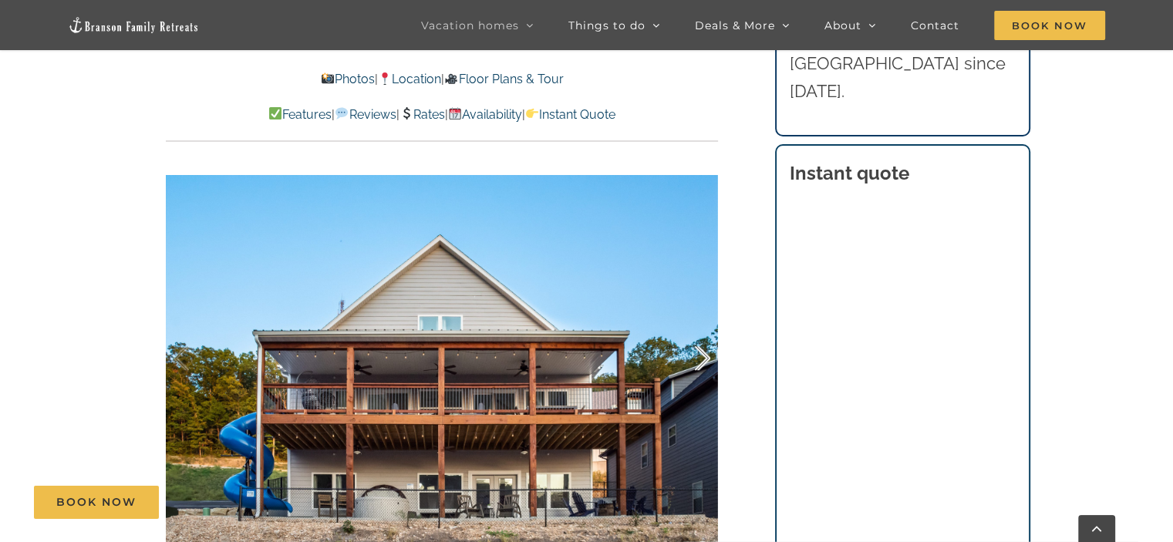
click at [703, 357] on div at bounding box center [687, 359] width 48 height 96
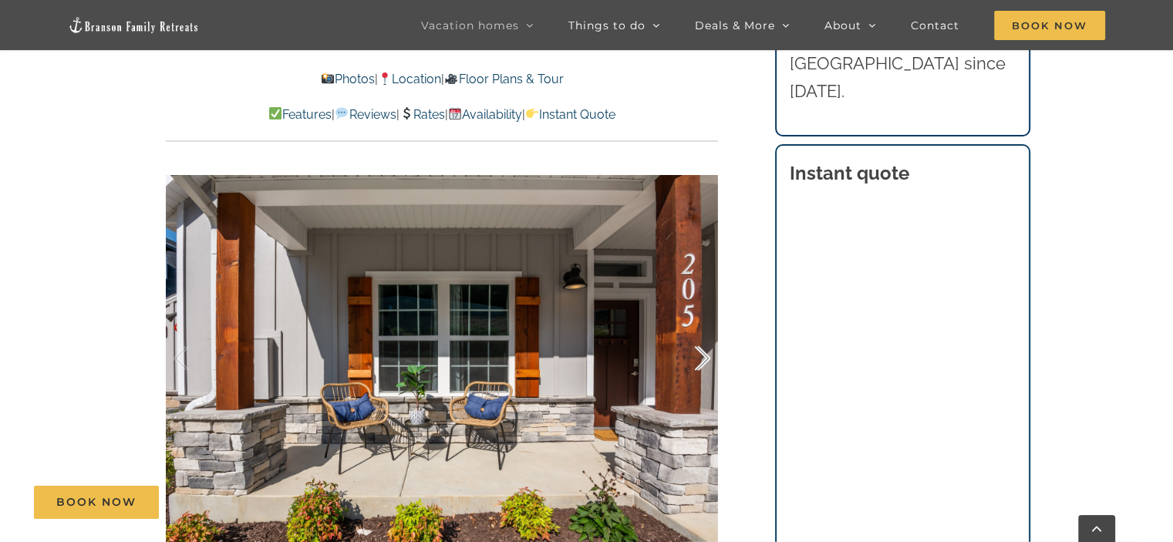
click at [703, 357] on div at bounding box center [687, 359] width 48 height 96
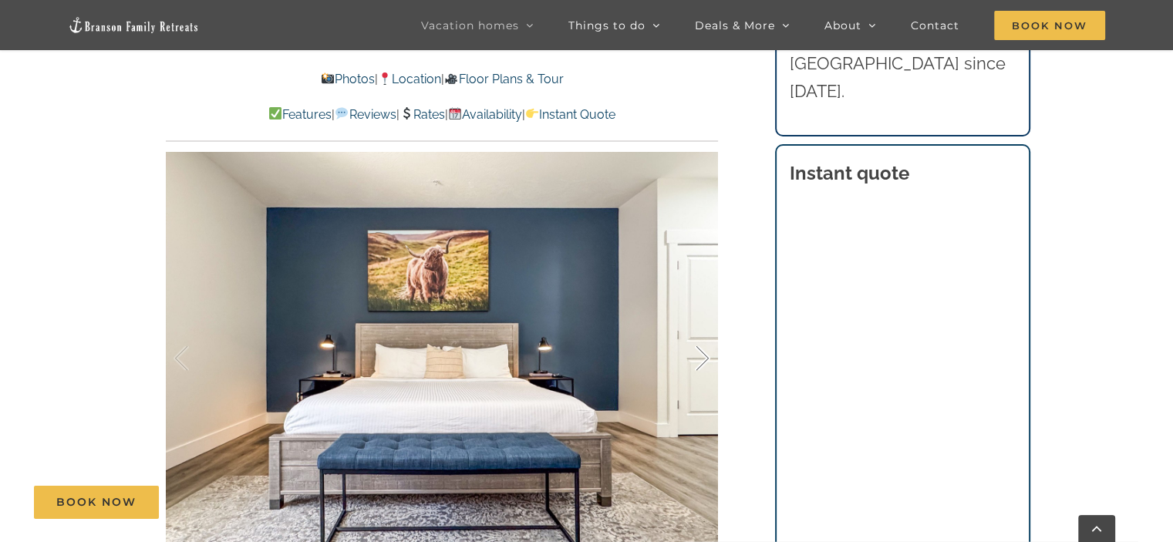
click at [705, 357] on div at bounding box center [687, 359] width 48 height 96
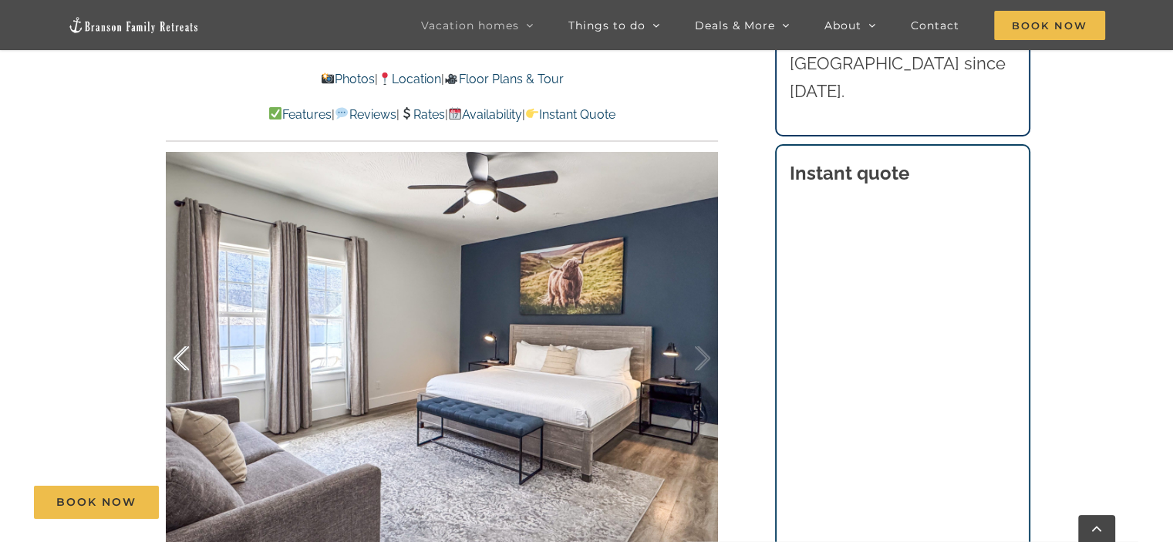
click at [180, 354] on div at bounding box center [198, 359] width 48 height 96
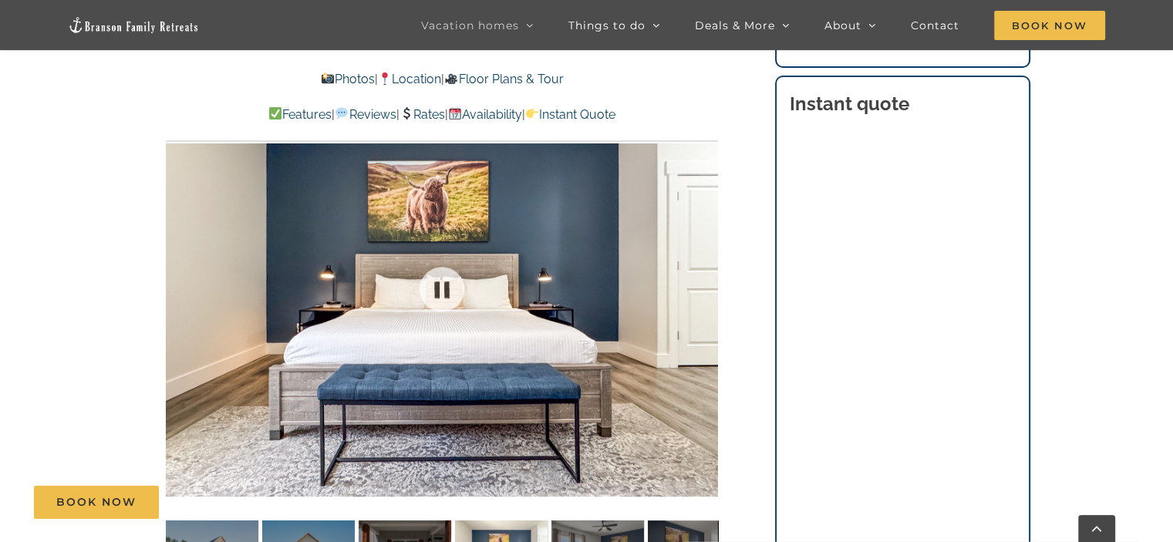
scroll to position [1122, 0]
click at [697, 292] on div at bounding box center [687, 289] width 48 height 96
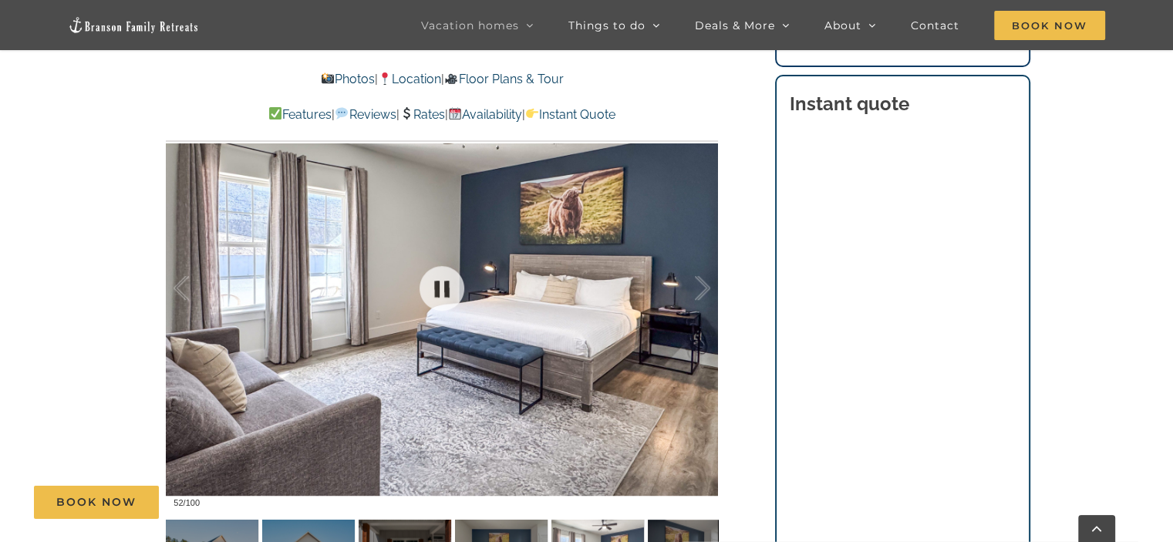
drag, startPoint x: 697, startPoint y: 292, endPoint x: 633, endPoint y: 319, distance: 70.2
click at [633, 319] on div at bounding box center [442, 289] width 552 height 454
click at [699, 284] on div at bounding box center [687, 289] width 48 height 96
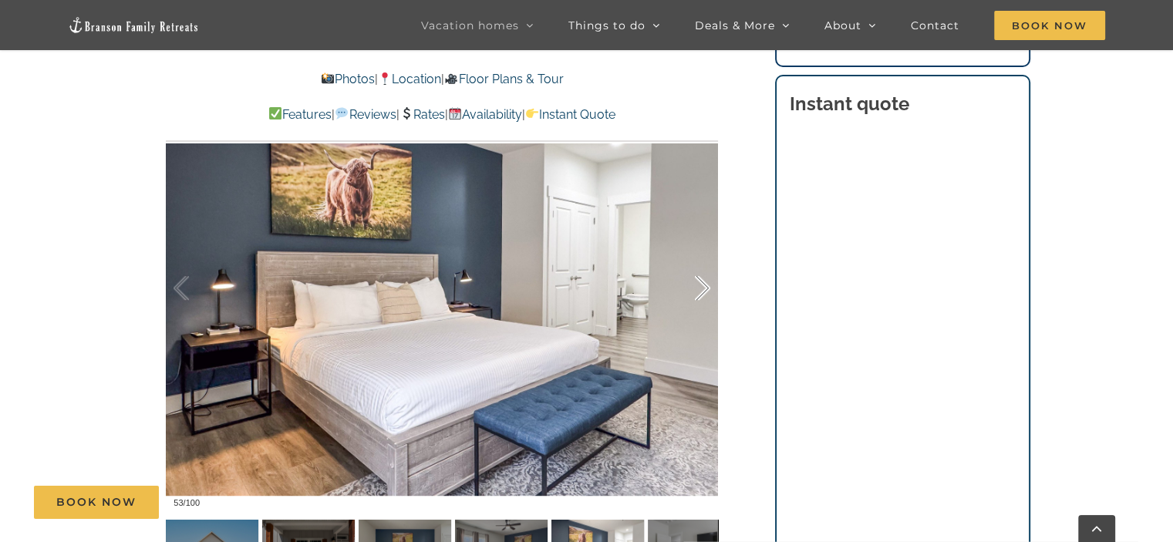
click at [699, 284] on div "53 / 100" at bounding box center [442, 289] width 552 height 454
click at [706, 285] on div at bounding box center [687, 289] width 48 height 96
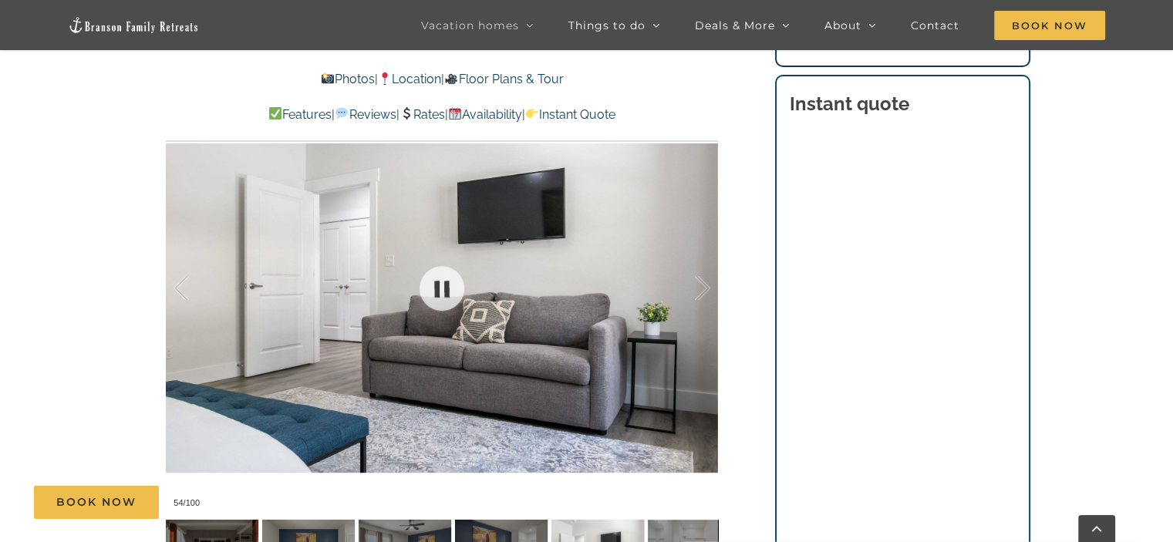
drag, startPoint x: 706, startPoint y: 285, endPoint x: 694, endPoint y: 286, distance: 11.7
drag, startPoint x: 694, startPoint y: 286, endPoint x: 649, endPoint y: 279, distance: 46.0
click at [649, 279] on div at bounding box center [442, 289] width 552 height 454
click at [696, 282] on div at bounding box center [687, 289] width 48 height 96
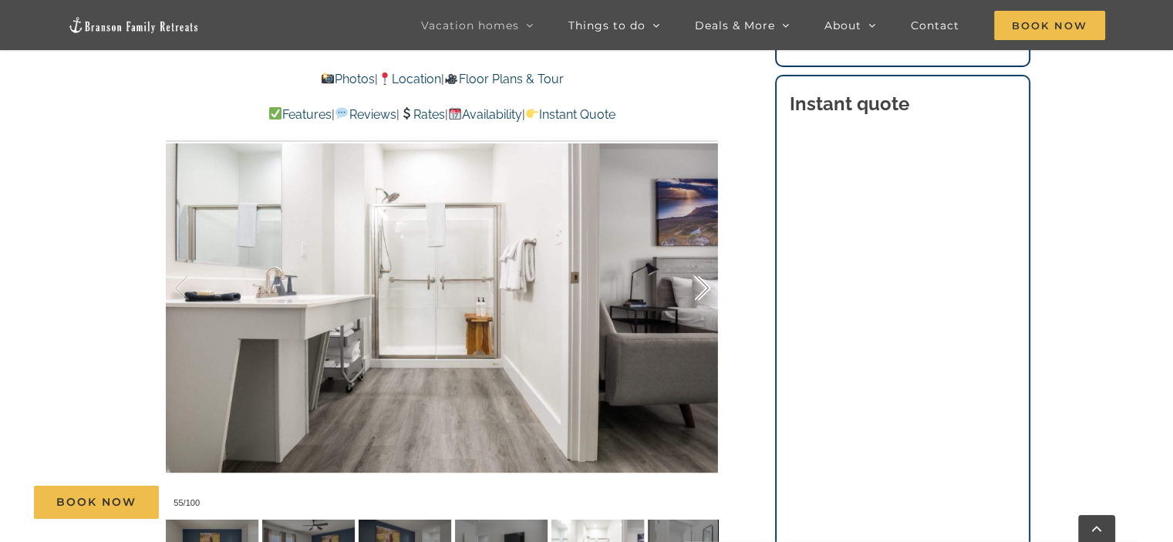
click at [696, 282] on div at bounding box center [687, 289] width 48 height 96
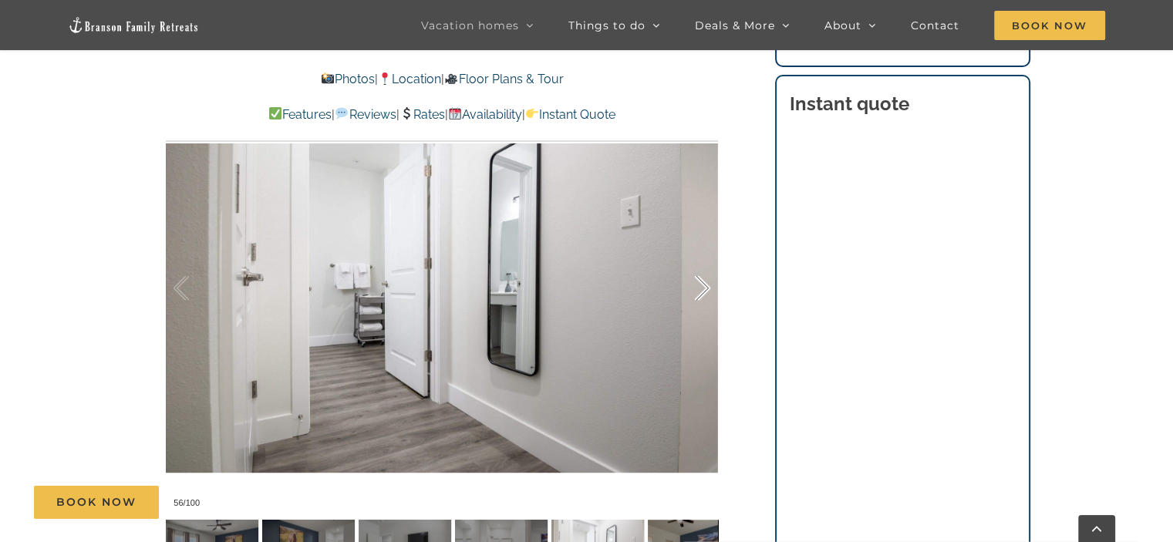
click at [696, 282] on div at bounding box center [687, 289] width 48 height 96
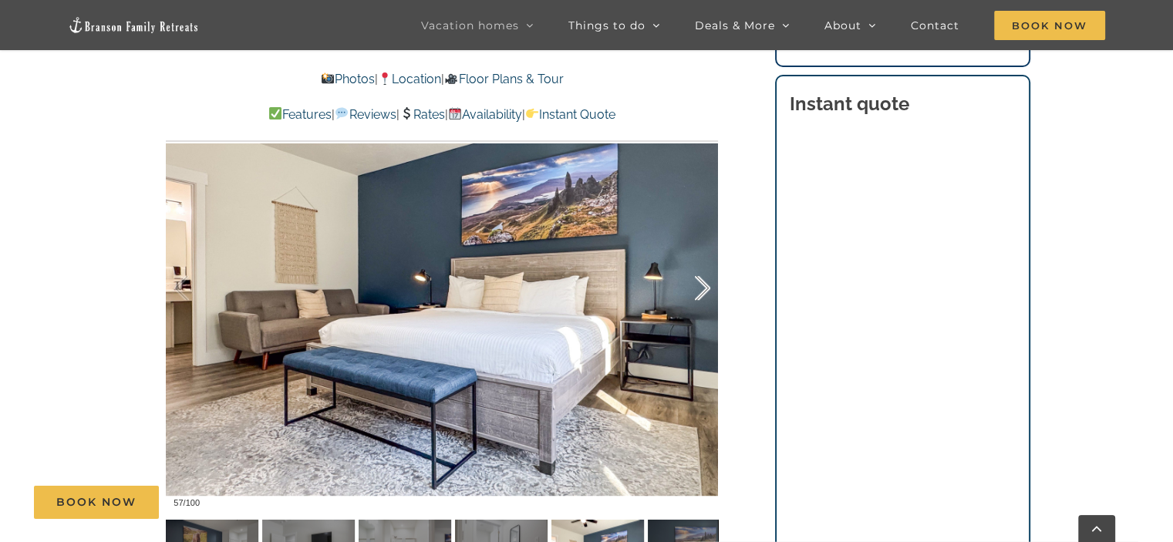
click at [696, 282] on div at bounding box center [687, 289] width 48 height 96
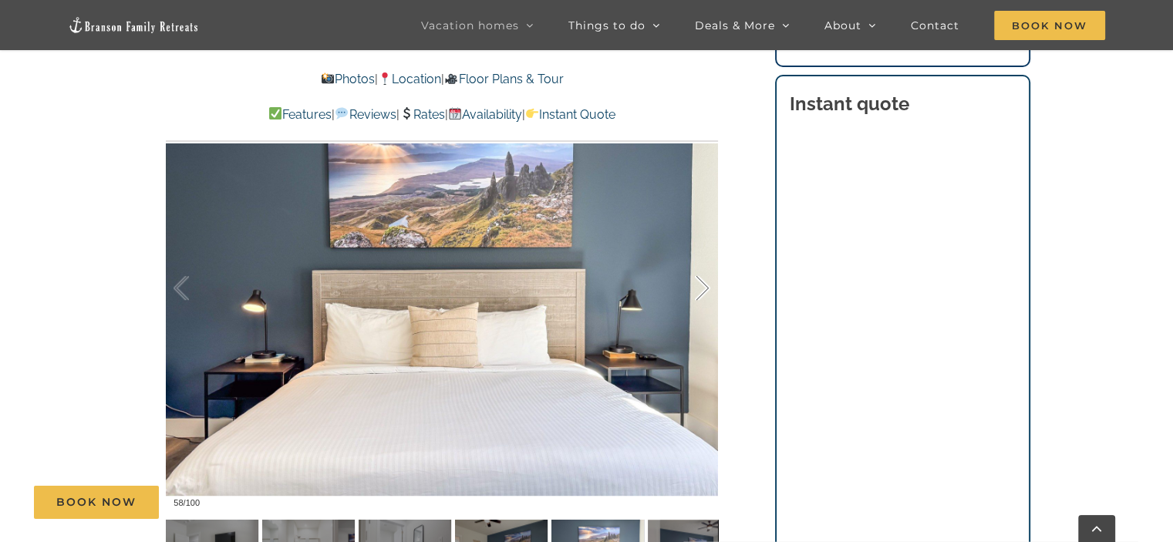
click at [696, 282] on div at bounding box center [687, 289] width 48 height 96
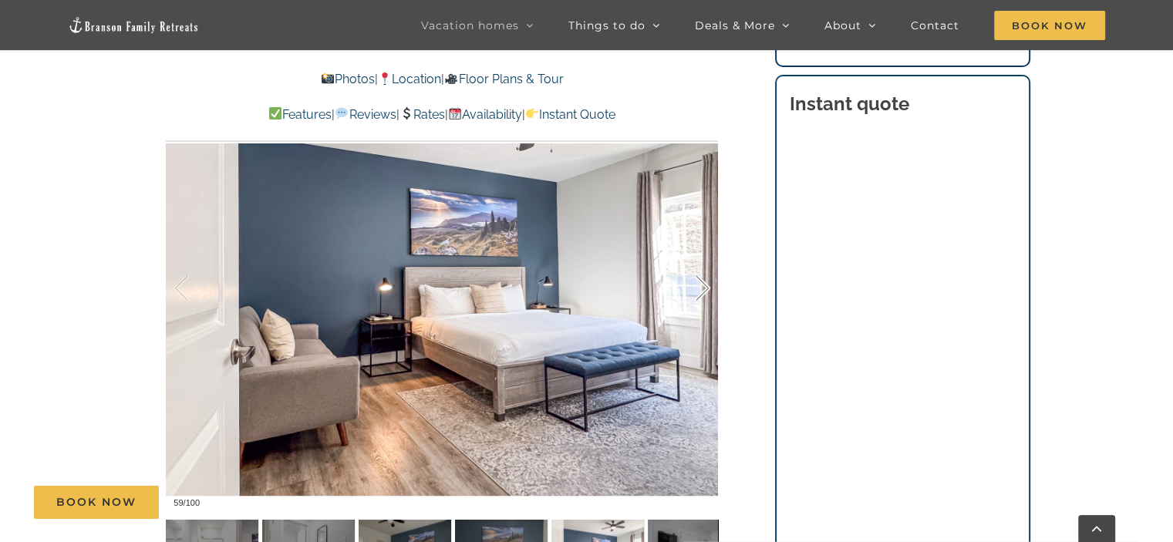
click at [696, 282] on div at bounding box center [687, 289] width 48 height 96
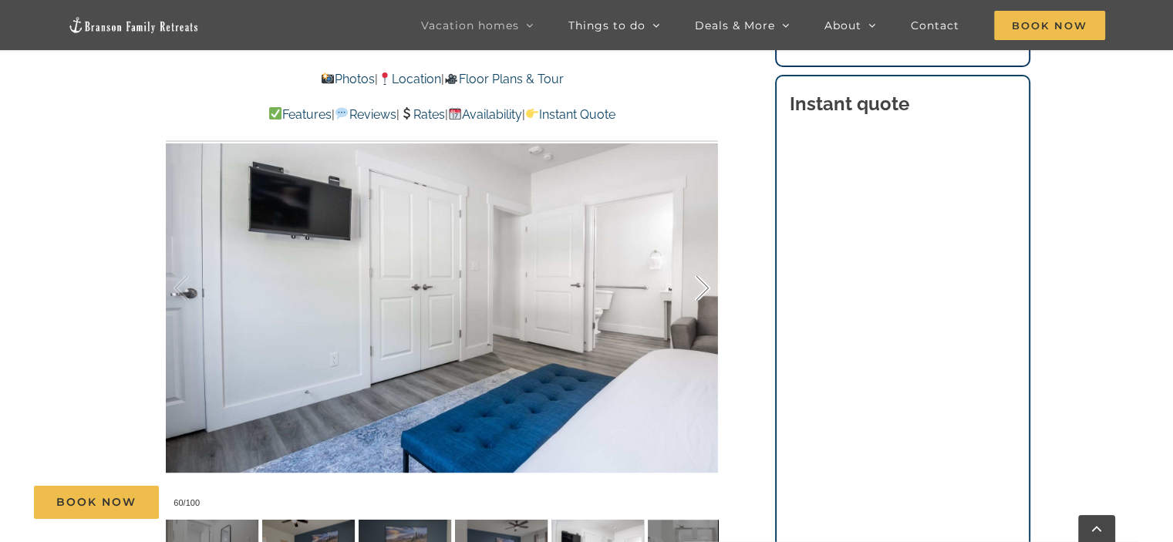
click at [696, 282] on div at bounding box center [687, 289] width 48 height 96
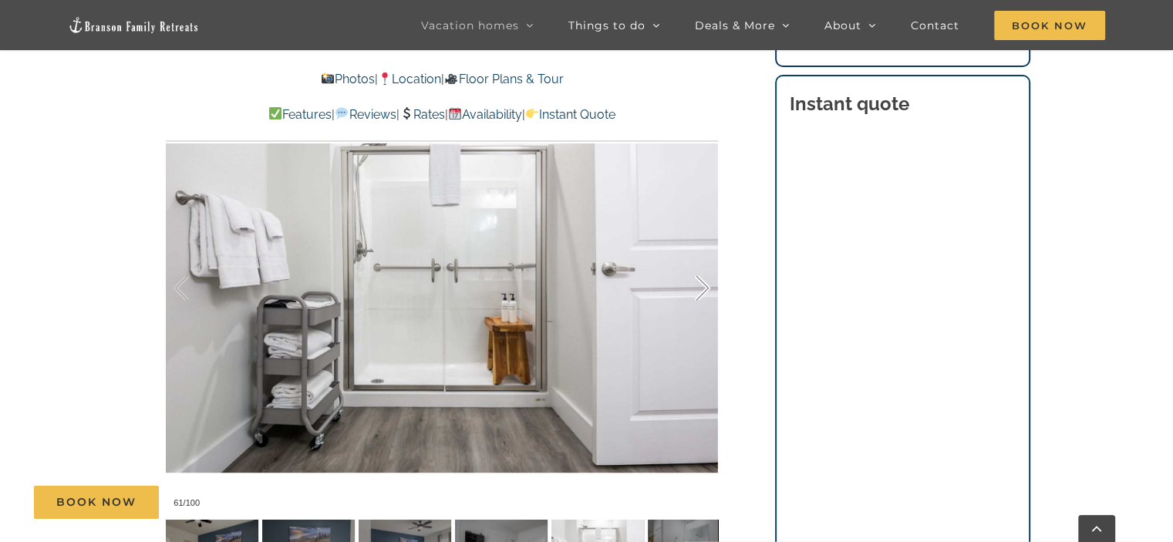
click at [696, 282] on div at bounding box center [687, 289] width 48 height 96
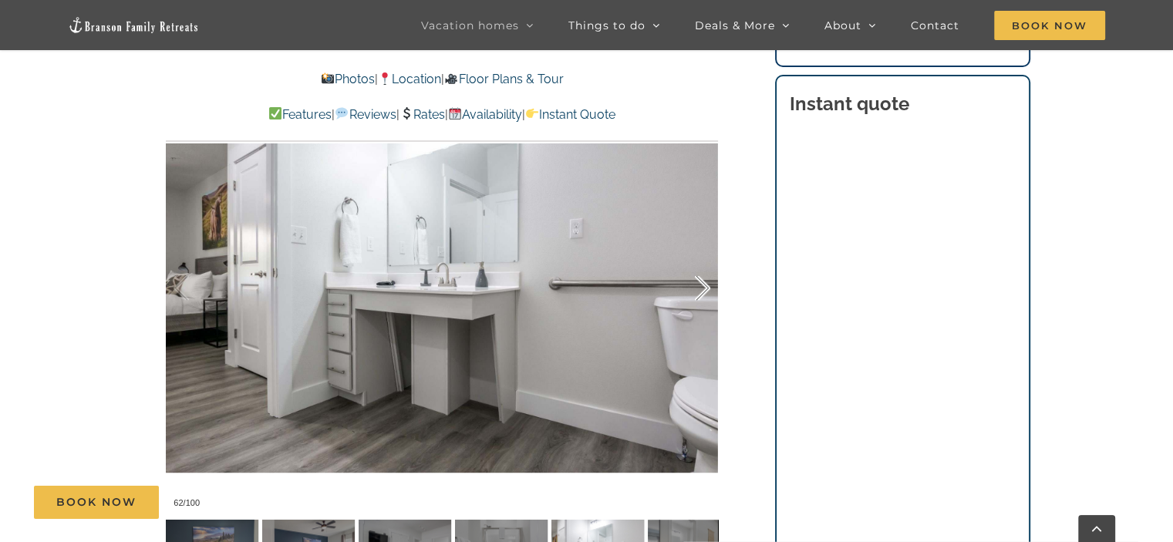
click at [696, 282] on div at bounding box center [687, 289] width 48 height 96
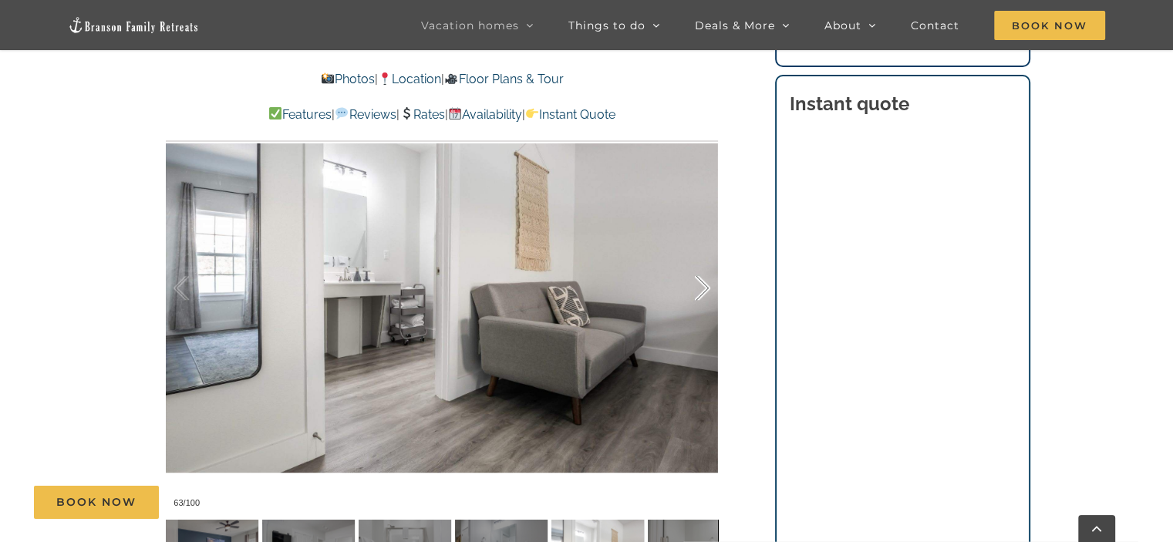
click at [696, 282] on div at bounding box center [687, 289] width 48 height 96
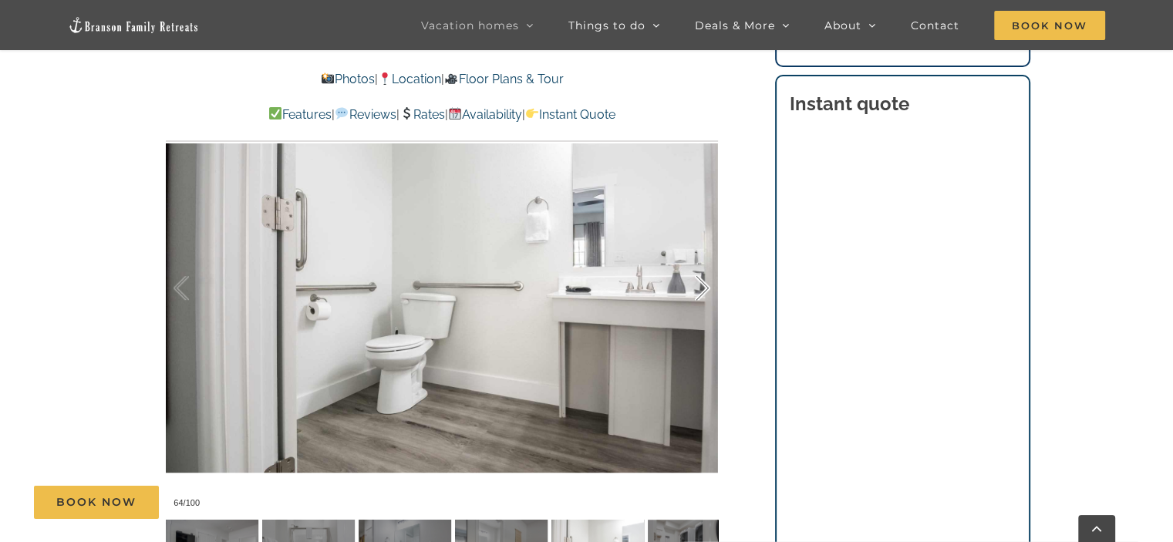
click at [696, 282] on div at bounding box center [687, 289] width 48 height 96
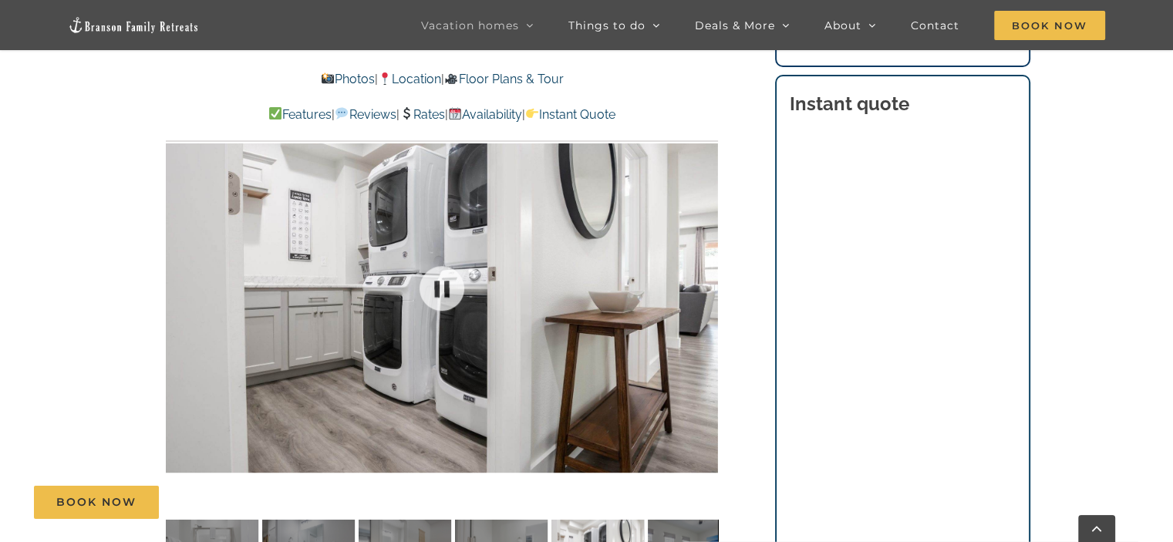
click at [696, 282] on div at bounding box center [442, 289] width 552 height 454
click at [707, 282] on div at bounding box center [687, 289] width 48 height 96
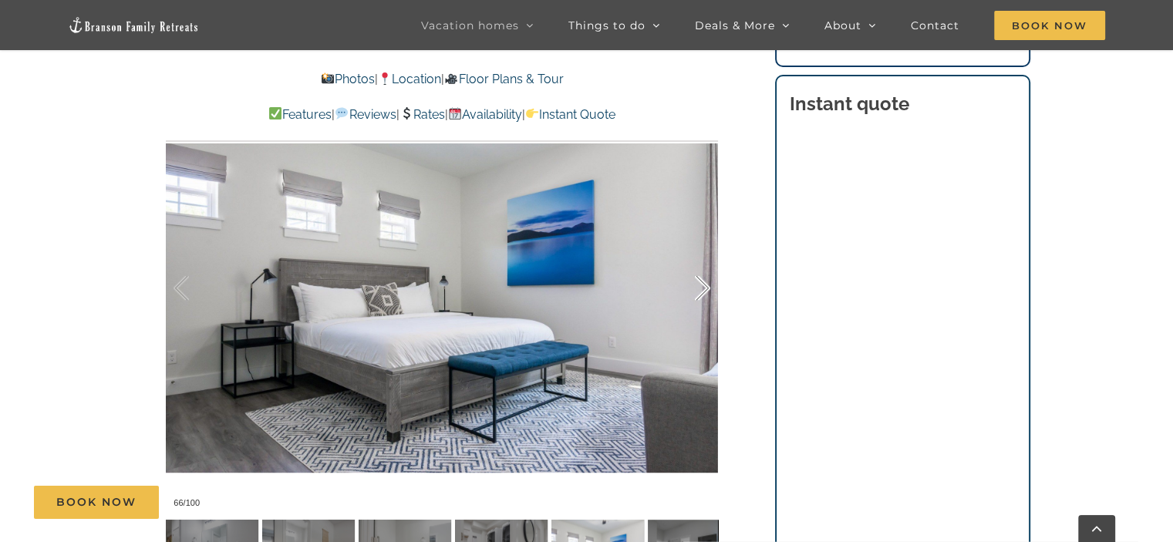
click at [707, 282] on div at bounding box center [687, 289] width 48 height 96
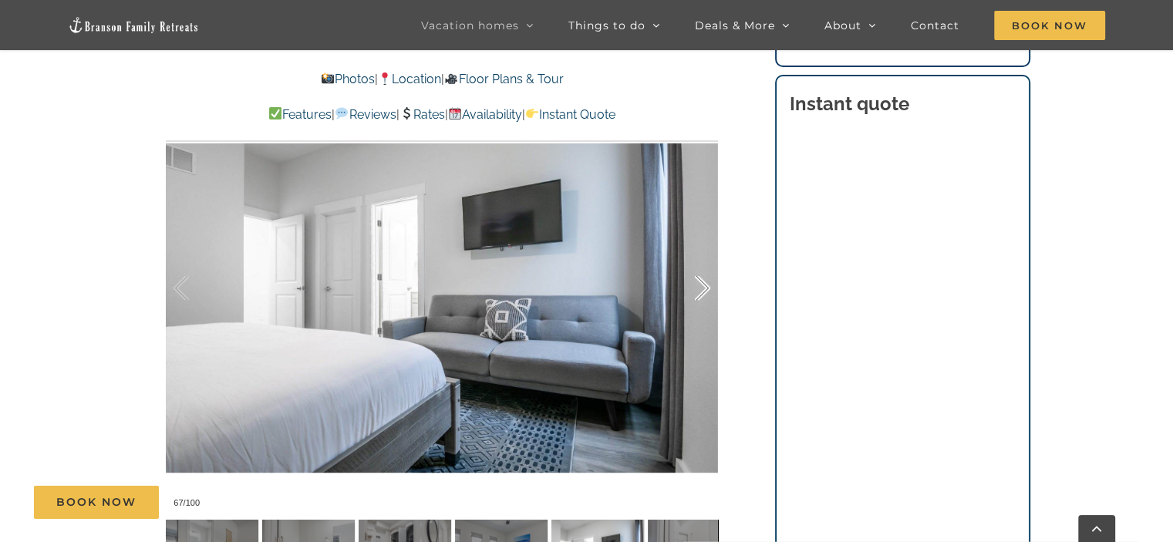
click at [707, 282] on div at bounding box center [687, 289] width 48 height 96
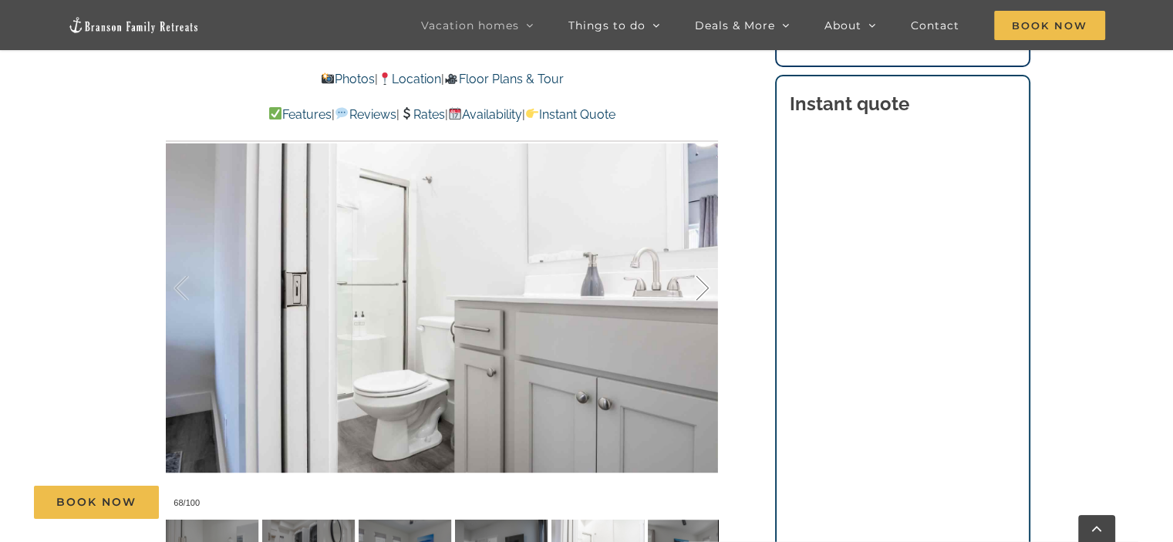
click at [707, 282] on div at bounding box center [687, 289] width 48 height 96
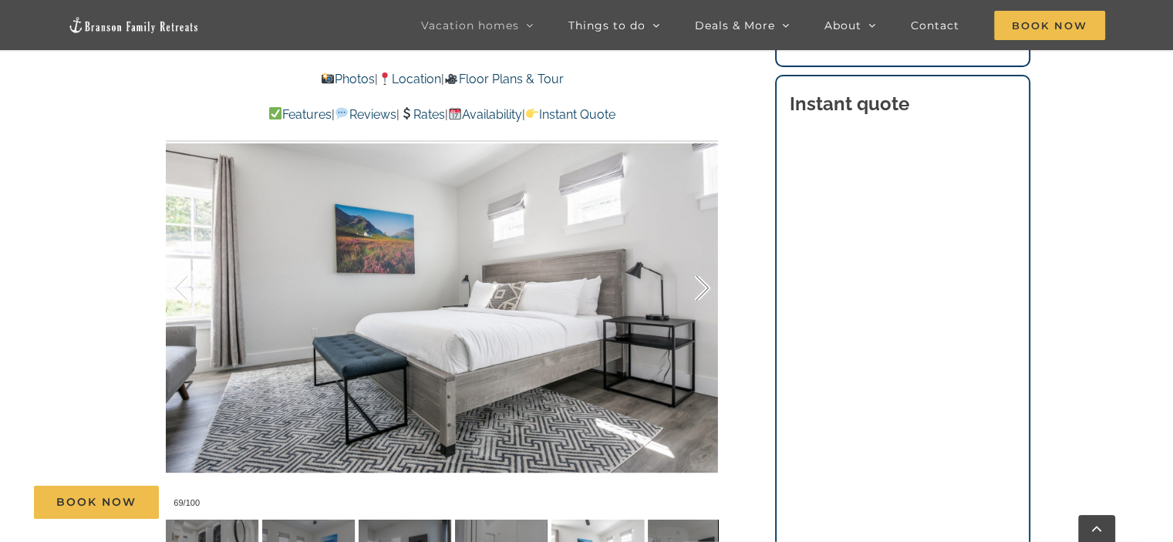
click at [707, 282] on div at bounding box center [687, 289] width 48 height 96
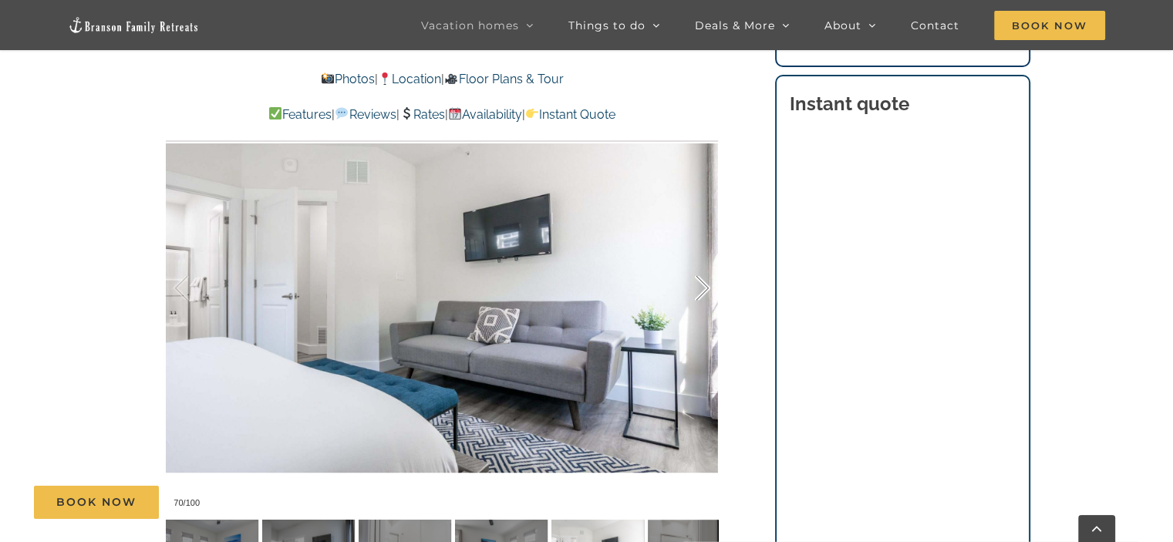
click at [707, 282] on div at bounding box center [687, 289] width 48 height 96
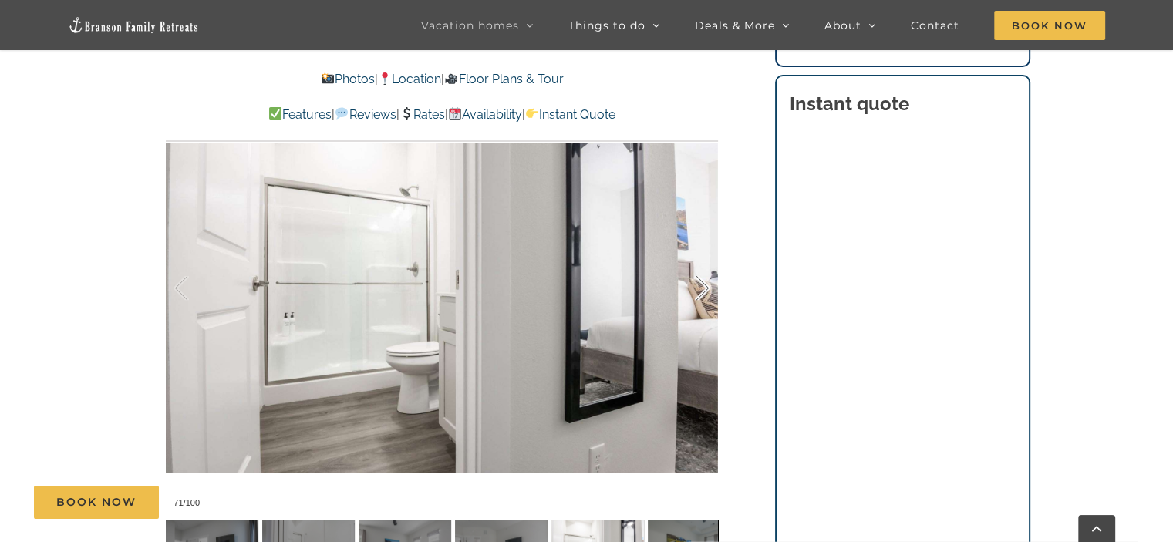
click at [707, 282] on div at bounding box center [687, 289] width 48 height 96
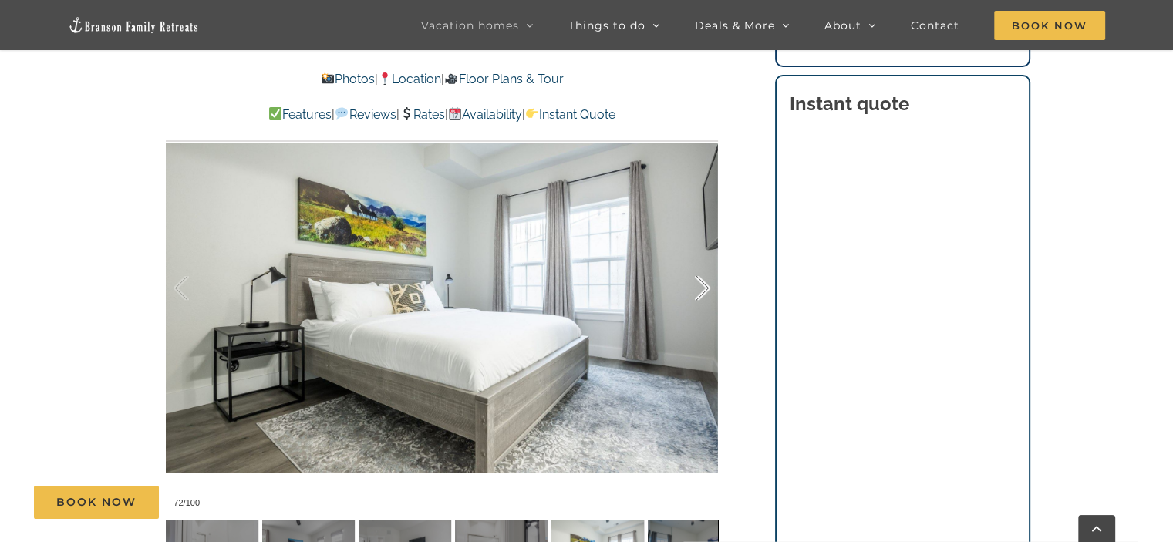
click at [707, 282] on div at bounding box center [687, 289] width 48 height 96
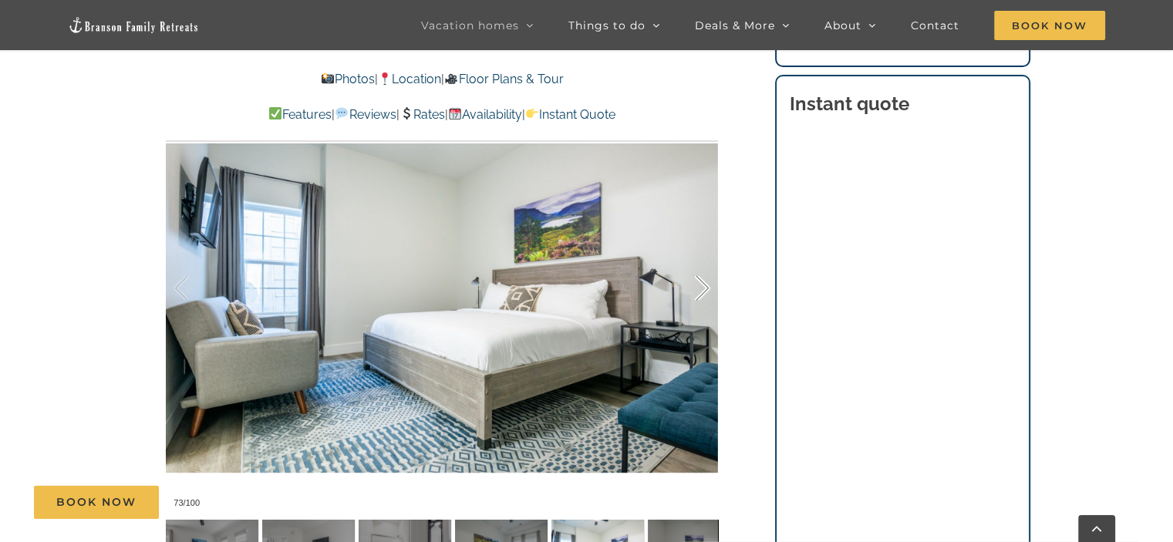
click at [707, 282] on div at bounding box center [687, 289] width 48 height 96
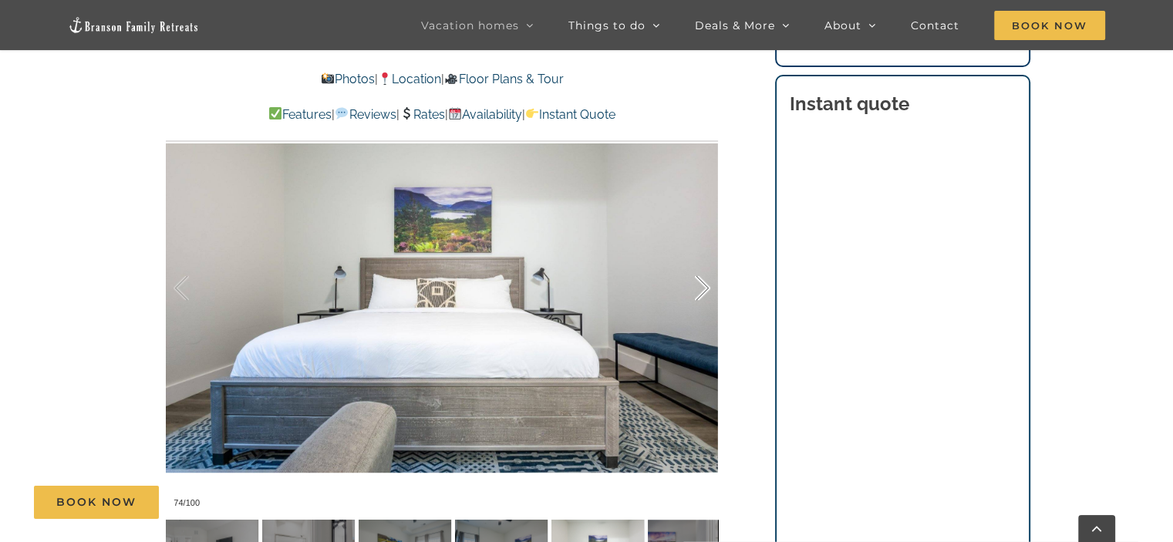
click at [707, 282] on div at bounding box center [687, 289] width 48 height 96
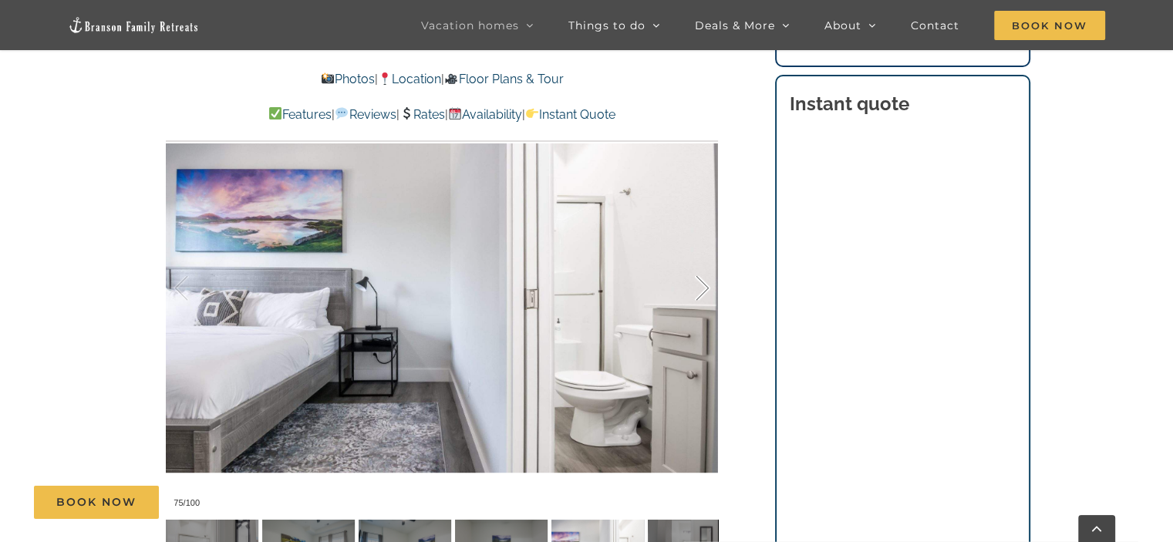
click at [707, 282] on div at bounding box center [687, 289] width 48 height 96
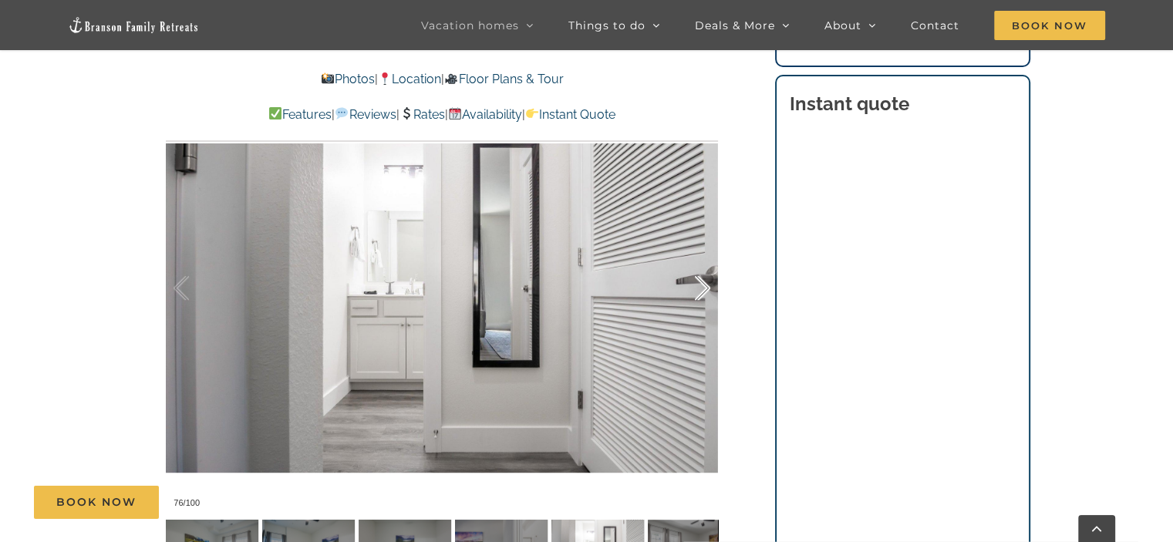
click at [707, 282] on div at bounding box center [687, 289] width 48 height 96
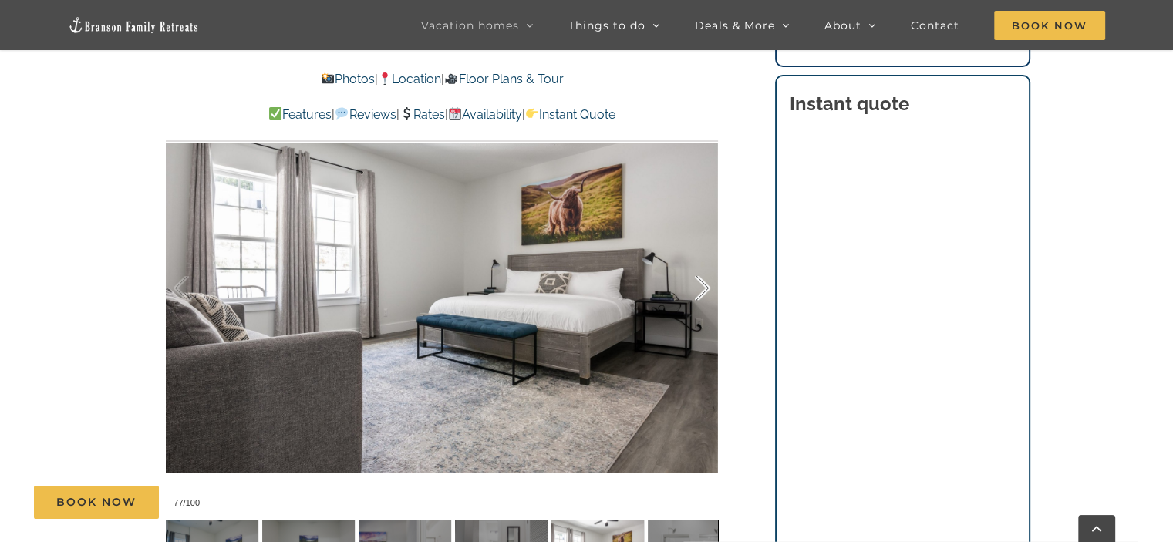
click at [707, 282] on div at bounding box center [687, 289] width 48 height 96
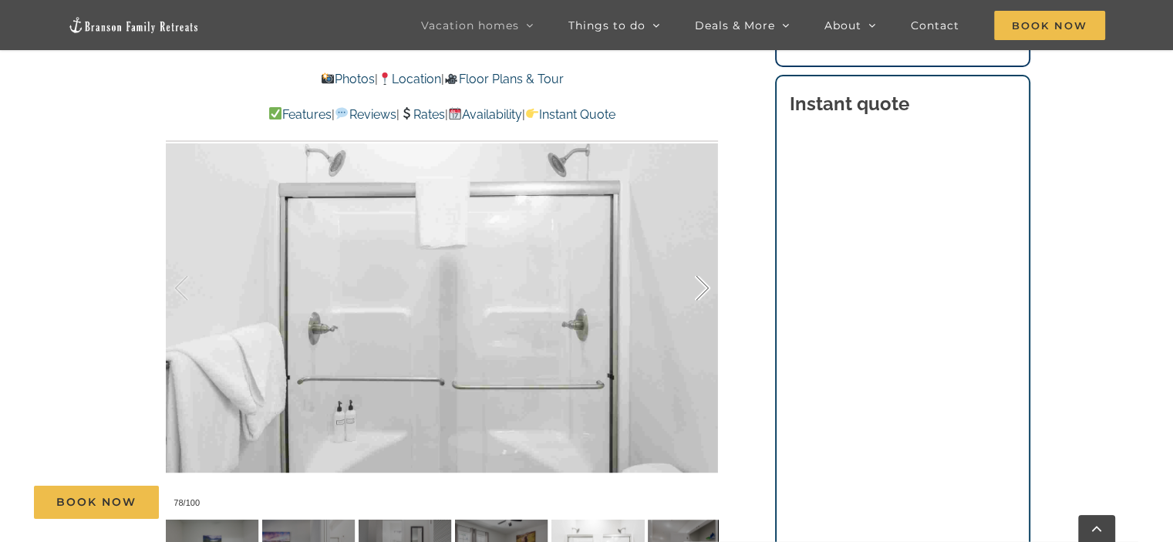
click at [707, 282] on div at bounding box center [687, 289] width 48 height 96
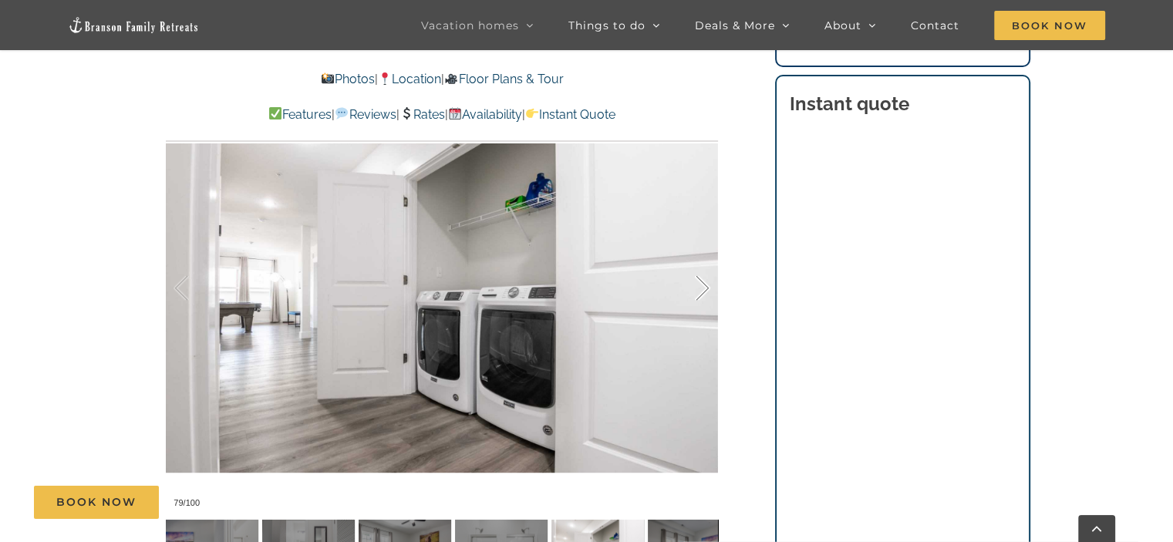
click at [707, 282] on div at bounding box center [687, 289] width 48 height 96
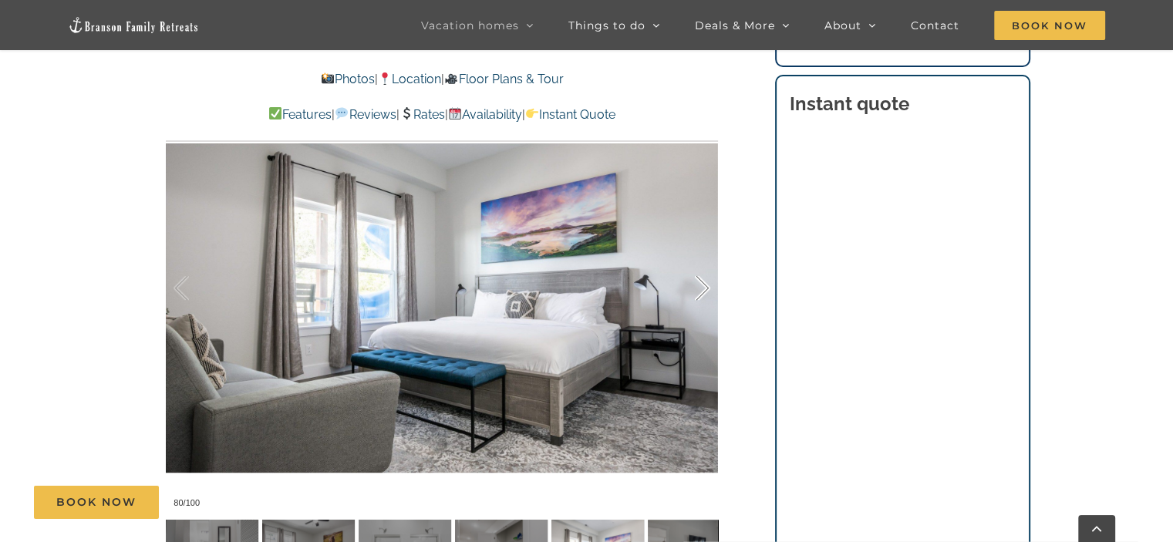
click at [707, 282] on div at bounding box center [687, 289] width 48 height 96
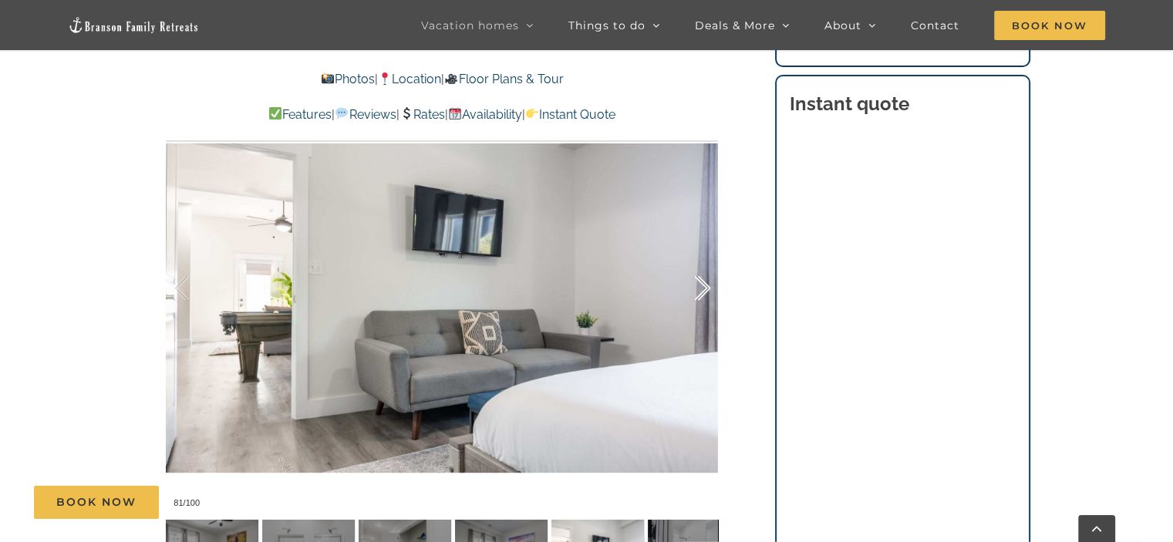
click at [707, 282] on div at bounding box center [687, 289] width 48 height 96
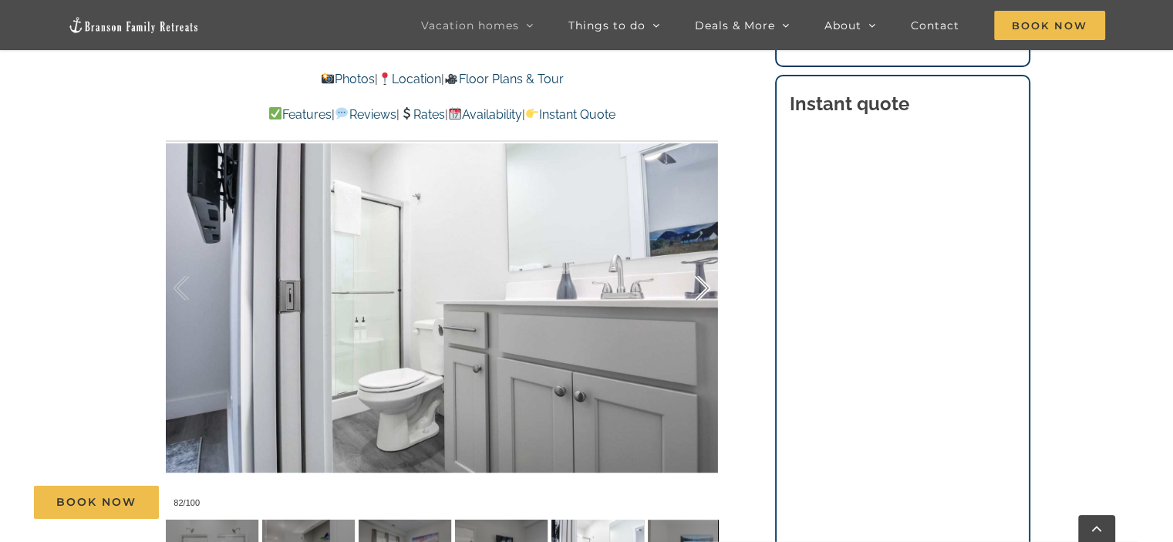
click at [707, 282] on div at bounding box center [687, 289] width 48 height 96
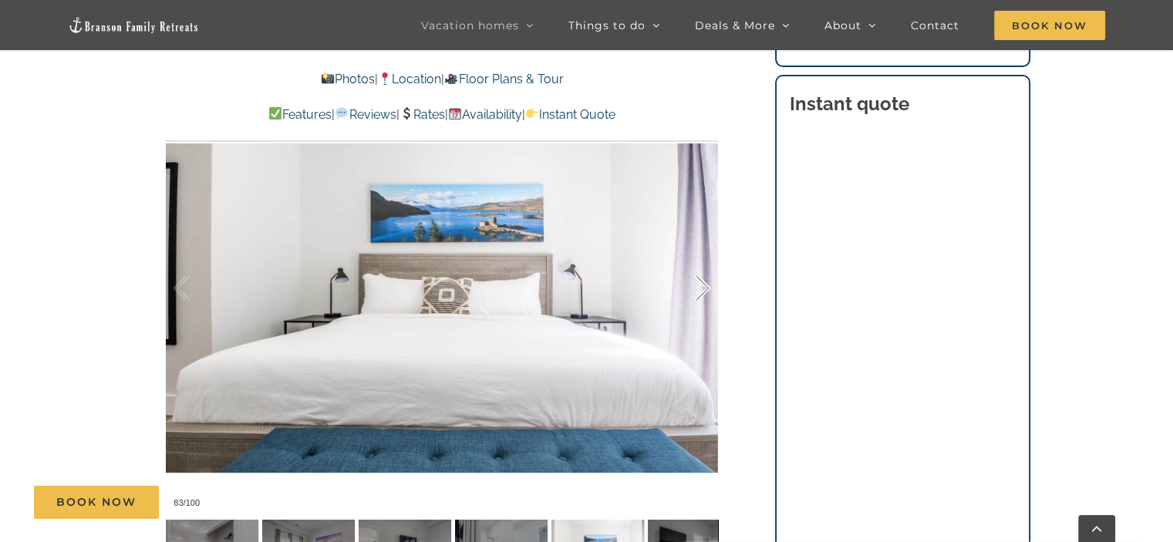
click at [707, 282] on div at bounding box center [687, 289] width 48 height 96
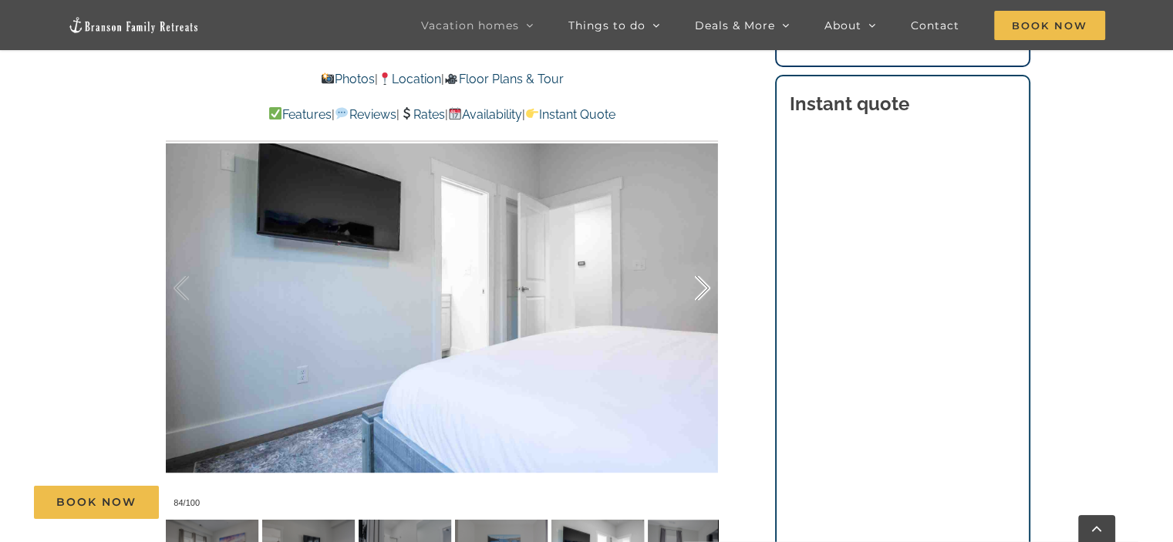
click at [703, 285] on div at bounding box center [687, 289] width 48 height 96
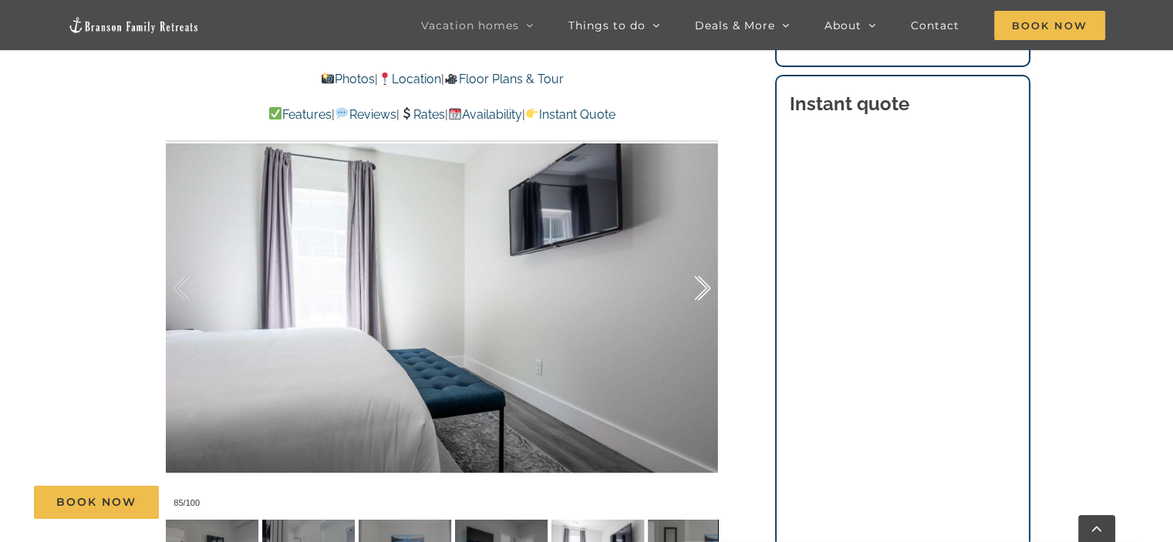
click at [703, 285] on div at bounding box center [687, 289] width 48 height 96
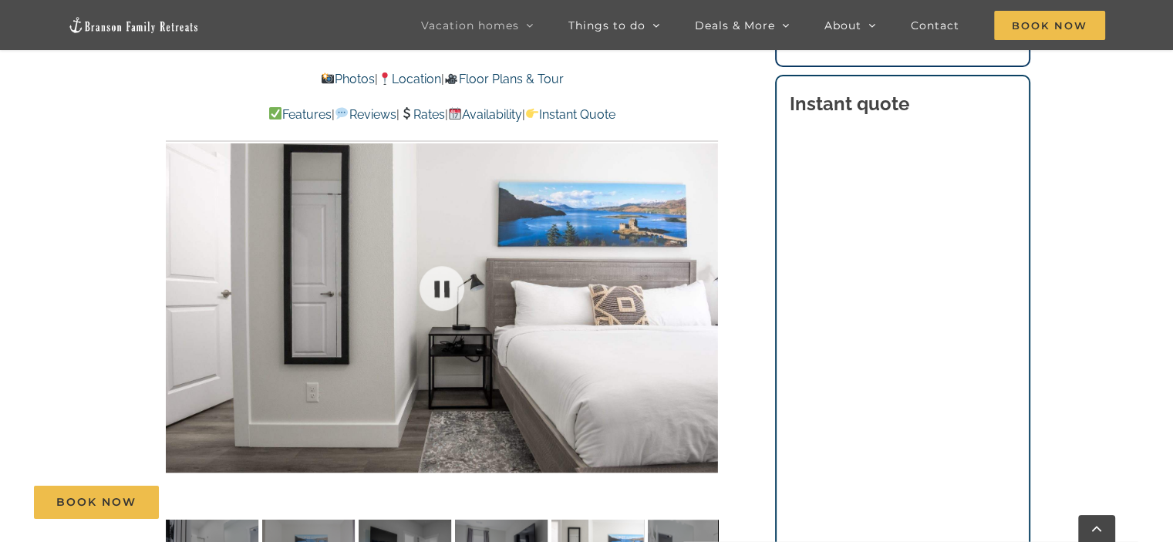
click at [703, 285] on div at bounding box center [442, 289] width 552 height 454
click at [703, 285] on div at bounding box center [687, 289] width 48 height 96
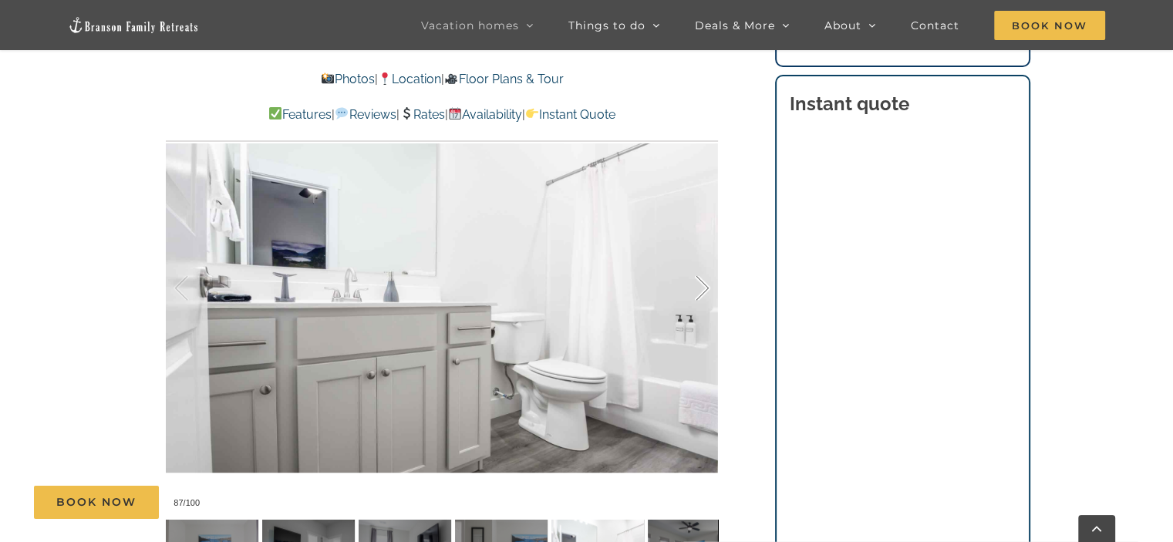
click at [703, 285] on div at bounding box center [687, 289] width 48 height 96
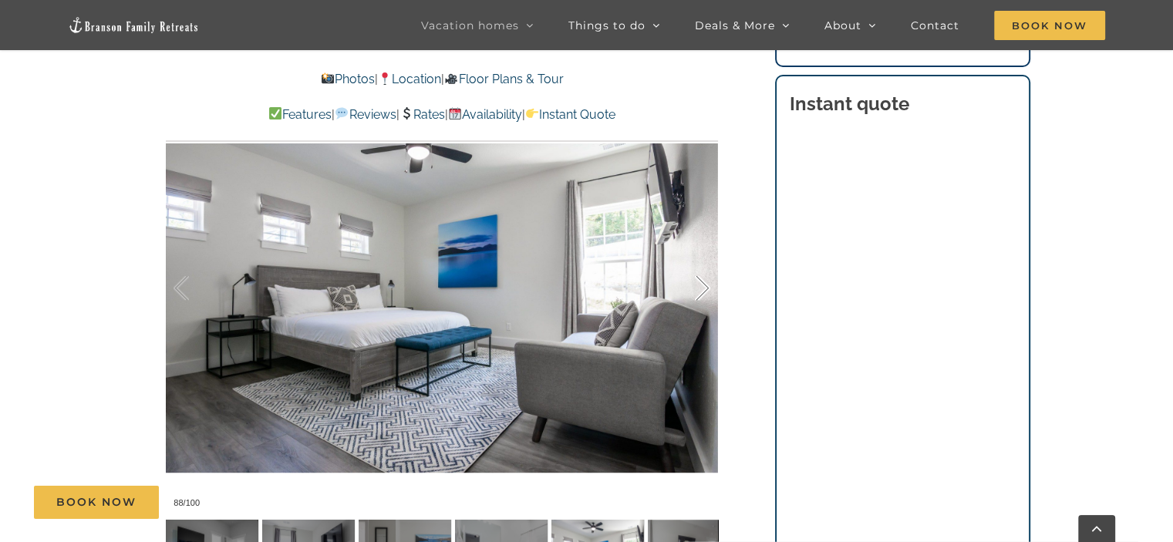
click at [703, 285] on div at bounding box center [687, 289] width 48 height 96
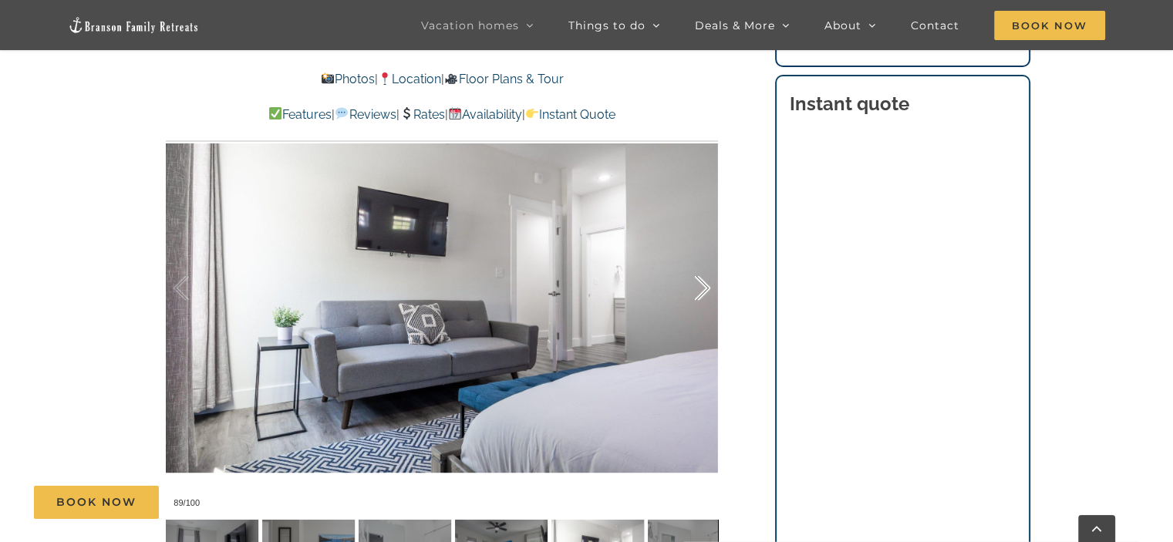
click at [703, 285] on div at bounding box center [687, 289] width 48 height 96
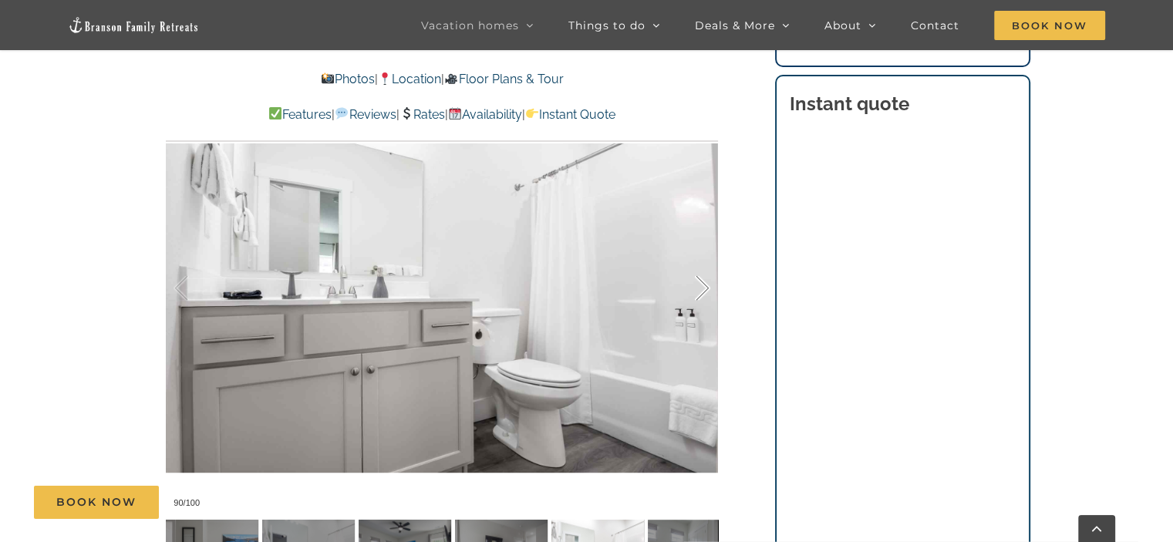
click at [703, 285] on div at bounding box center [687, 289] width 48 height 96
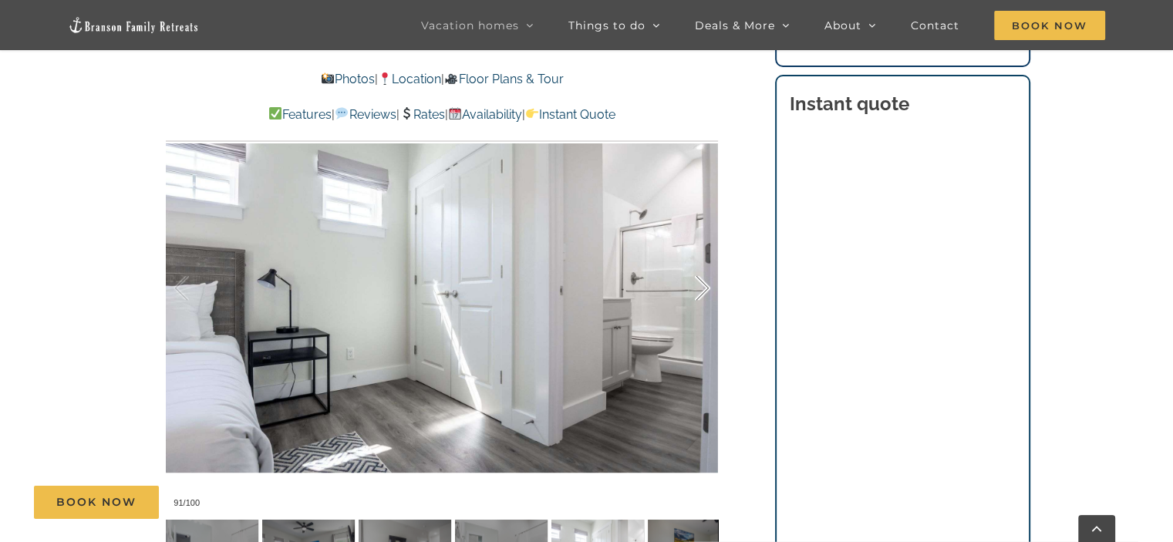
click at [703, 285] on div at bounding box center [687, 289] width 48 height 96
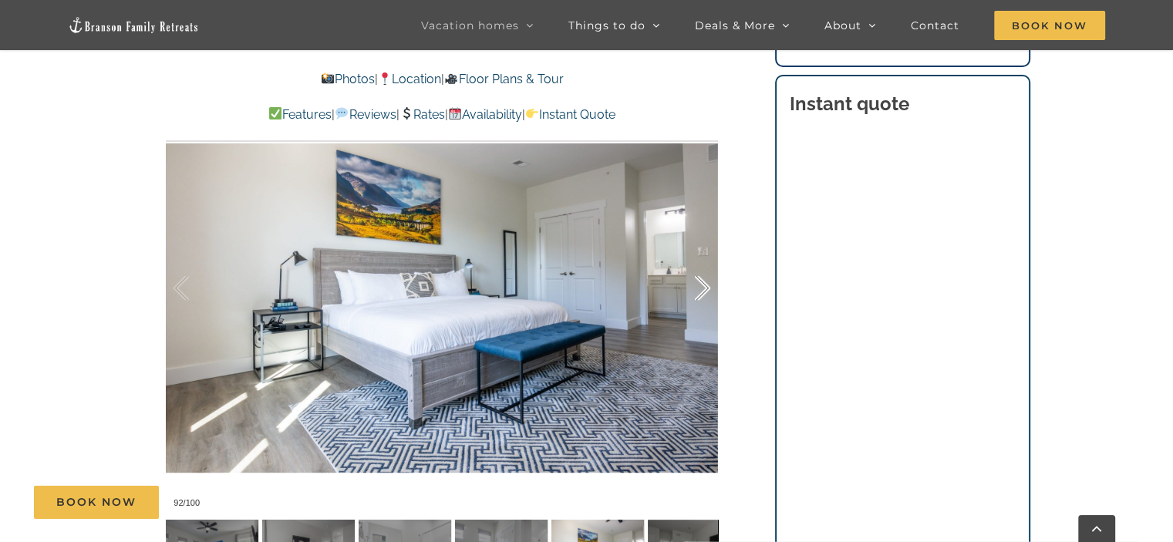
click at [703, 285] on div at bounding box center [687, 289] width 48 height 96
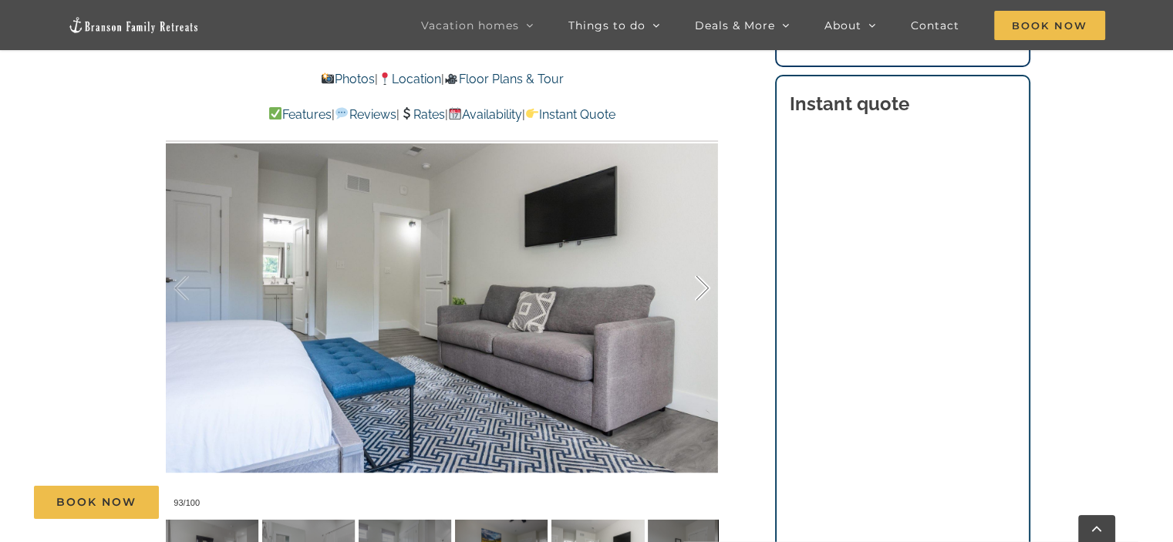
click at [703, 285] on div at bounding box center [687, 289] width 48 height 96
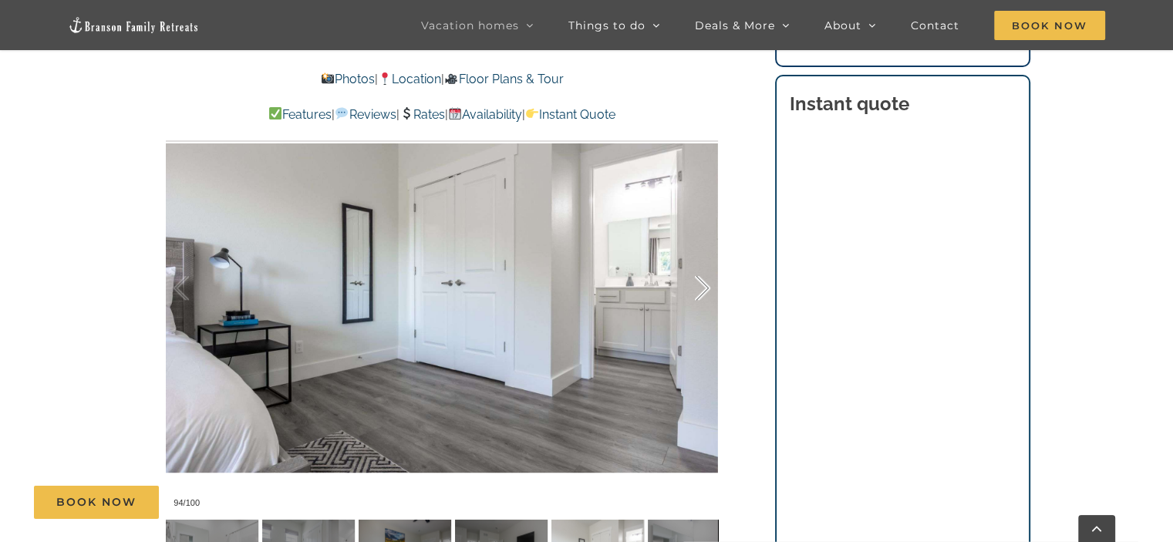
click at [703, 285] on div at bounding box center [687, 289] width 48 height 96
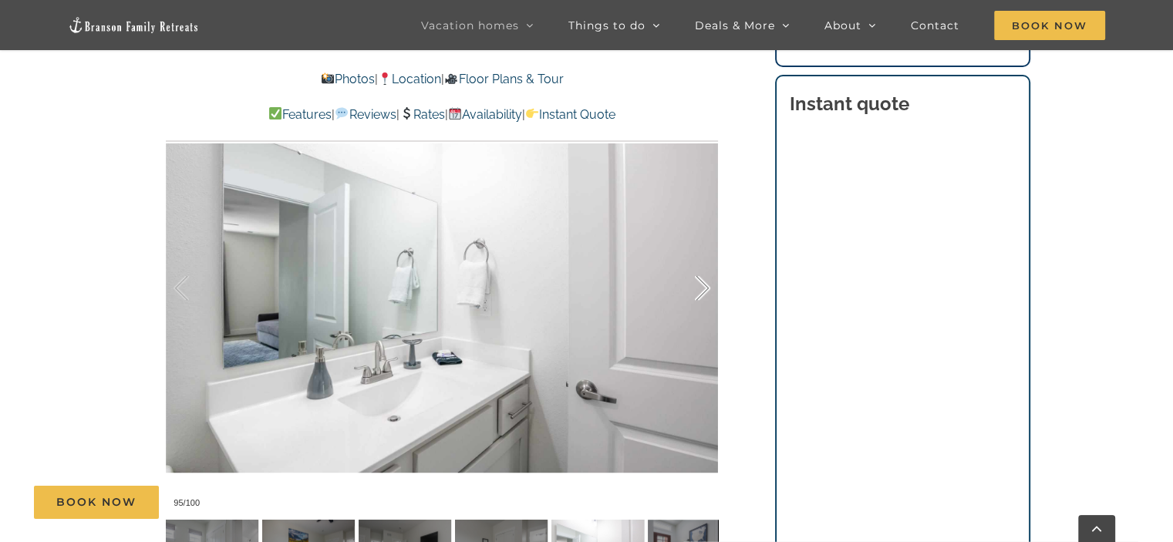
click at [703, 285] on div at bounding box center [687, 289] width 48 height 96
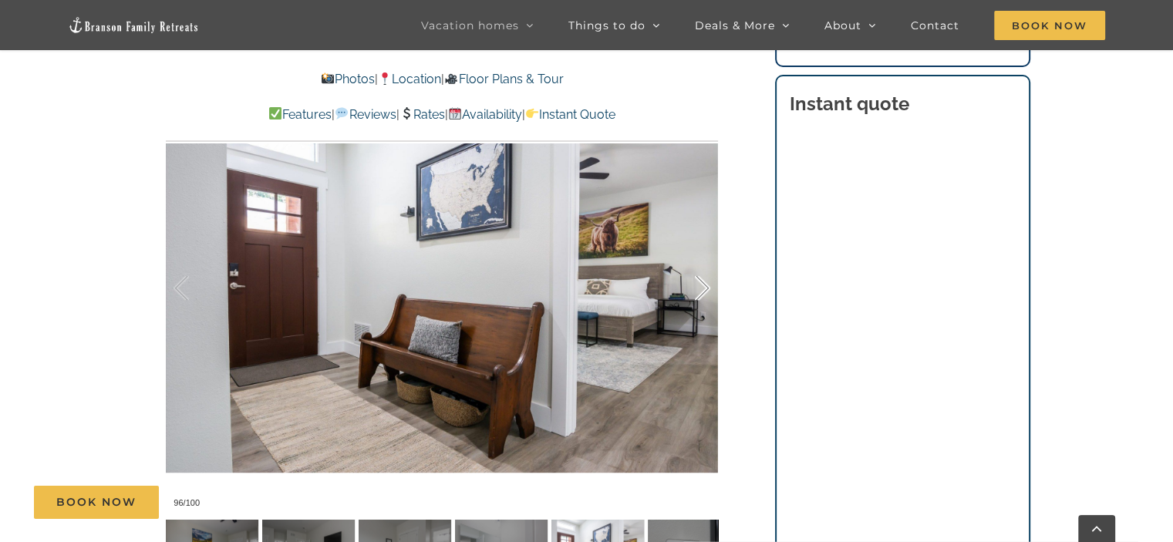
click at [703, 285] on div at bounding box center [687, 289] width 48 height 96
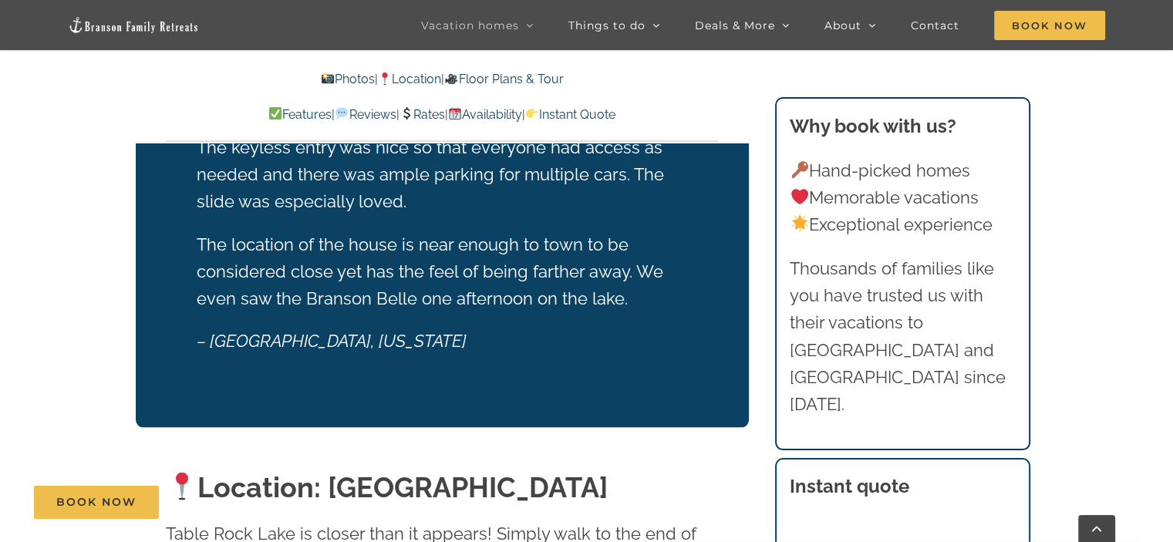
scroll to position [3076, 0]
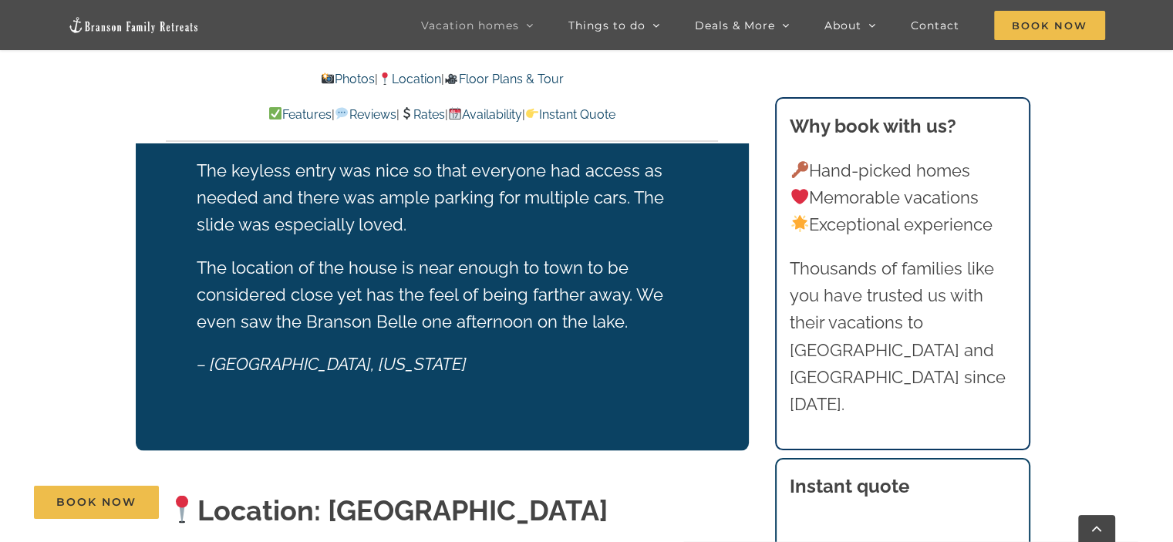
click at [120, 22] on img at bounding box center [133, 25] width 131 height 18
